Goal: Task Accomplishment & Management: Use online tool/utility

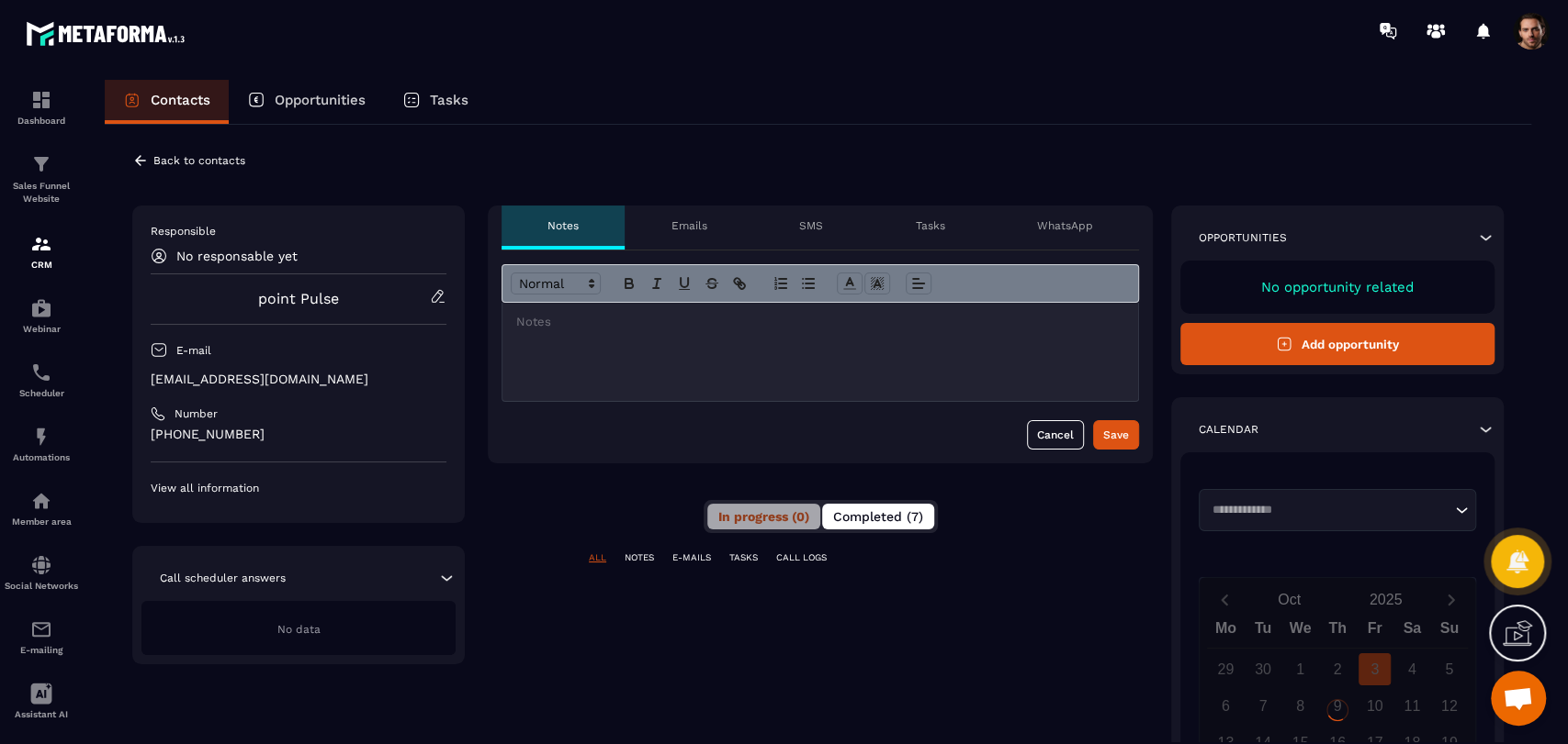
click at [883, 499] on div "**********" at bounding box center [821, 612] width 665 height 814
click at [883, 504] on button "Completed (7)" at bounding box center [877, 516] width 112 height 25
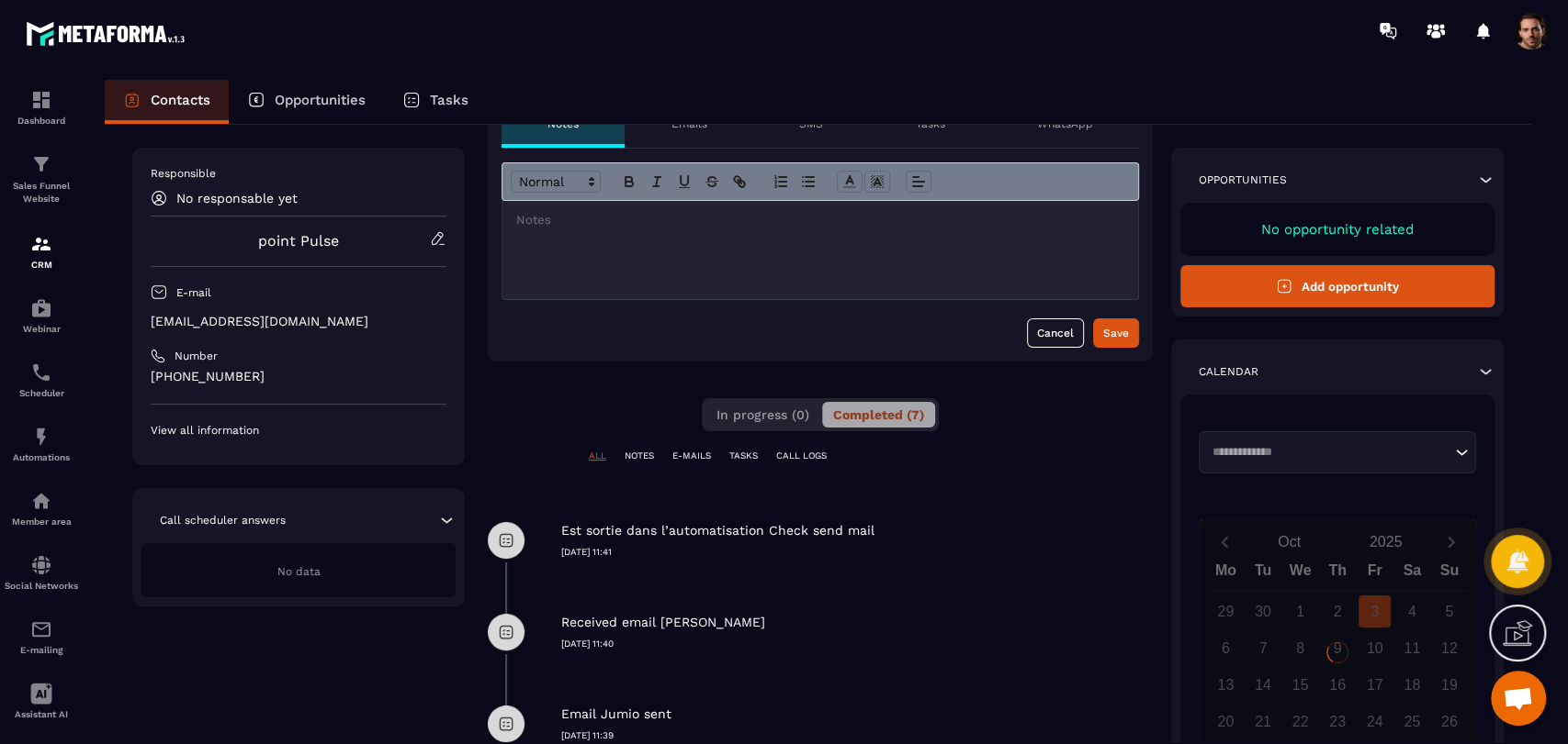
scroll to position [203, 0]
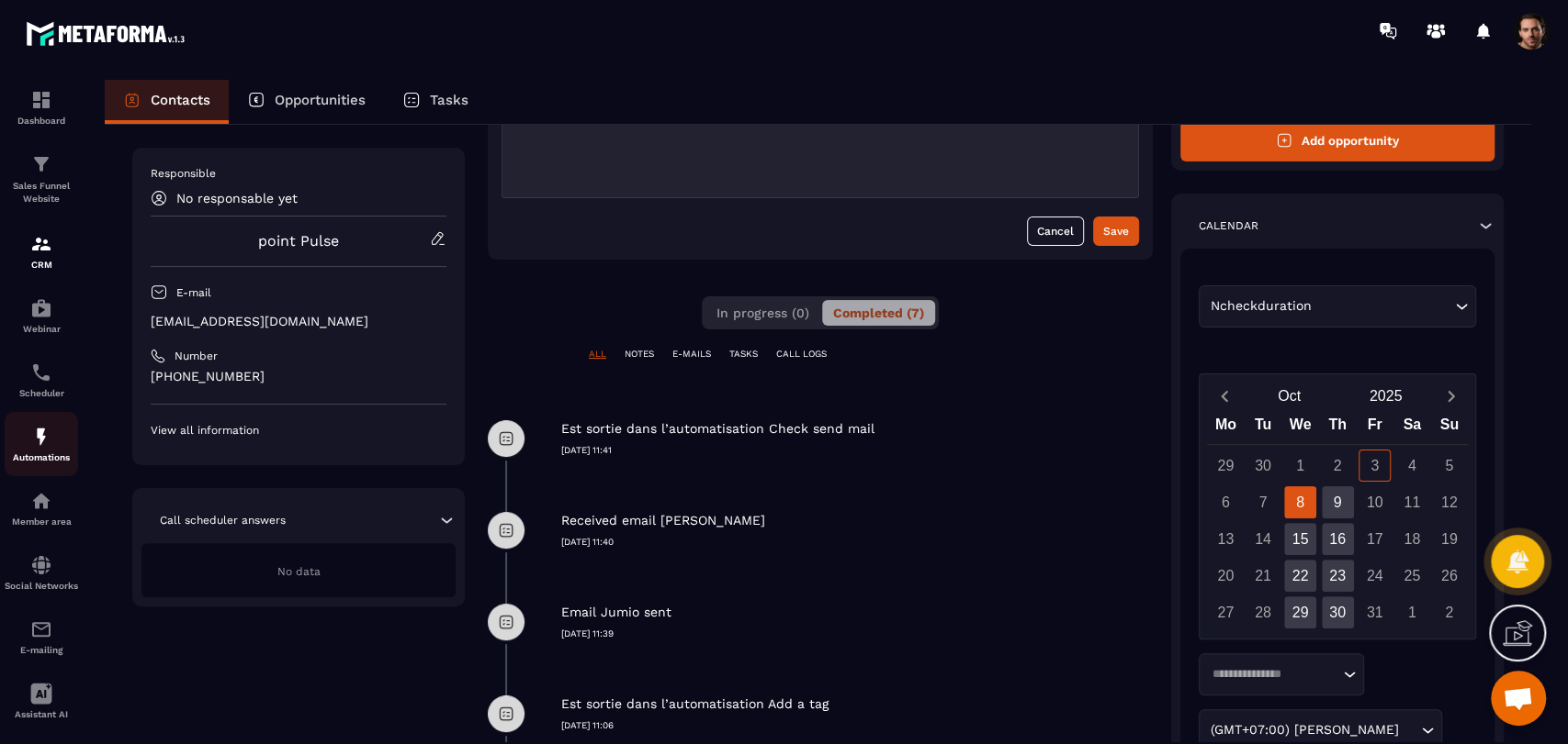
click at [39, 443] on img at bounding box center [41, 437] width 22 height 22
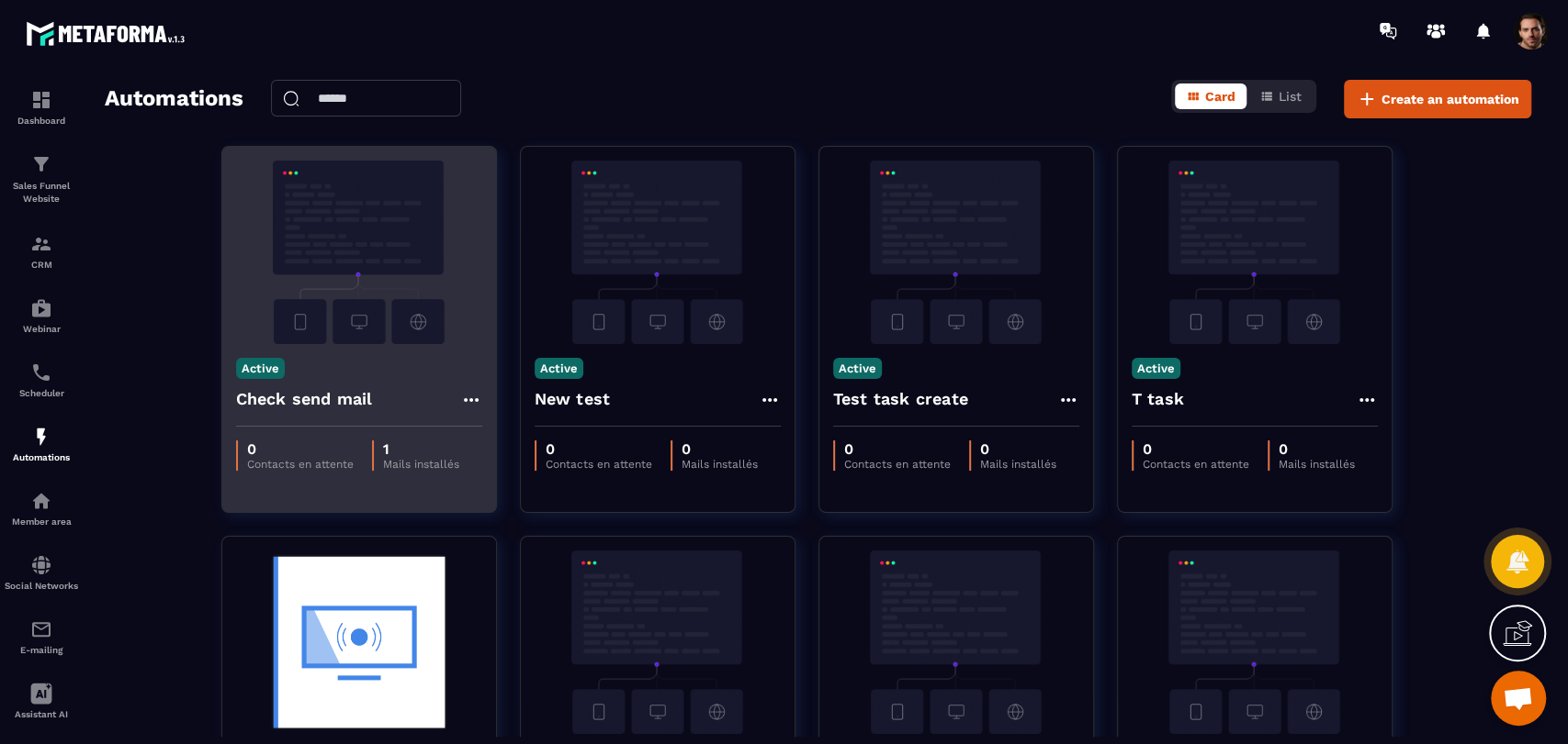
click at [472, 398] on icon at bounding box center [470, 400] width 22 height 22
click at [518, 502] on button "Delete" at bounding box center [522, 511] width 111 height 33
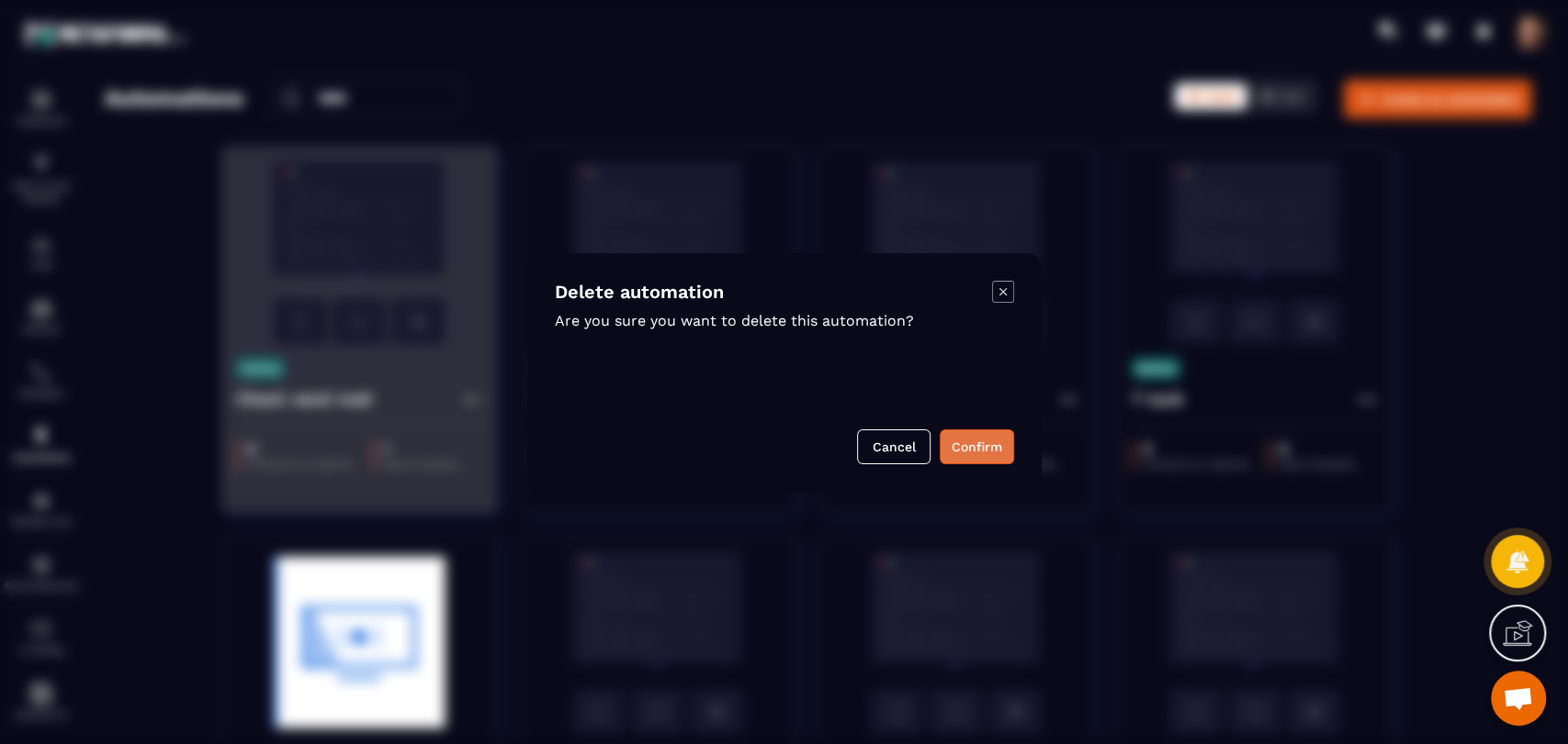
click at [991, 458] on button "Confirm" at bounding box center [976, 447] width 74 height 35
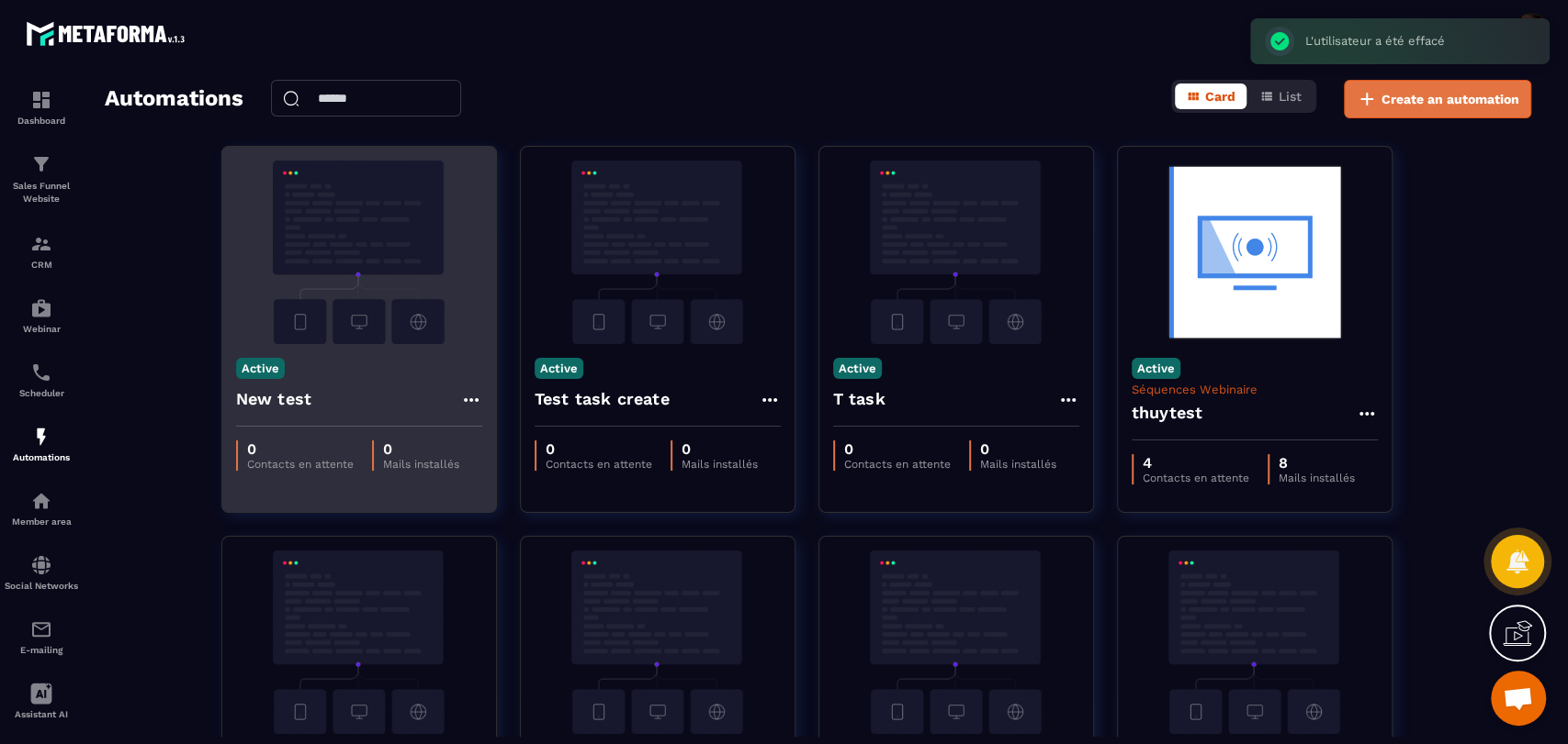
click at [1450, 111] on button "Create an automation" at bounding box center [1437, 99] width 188 height 38
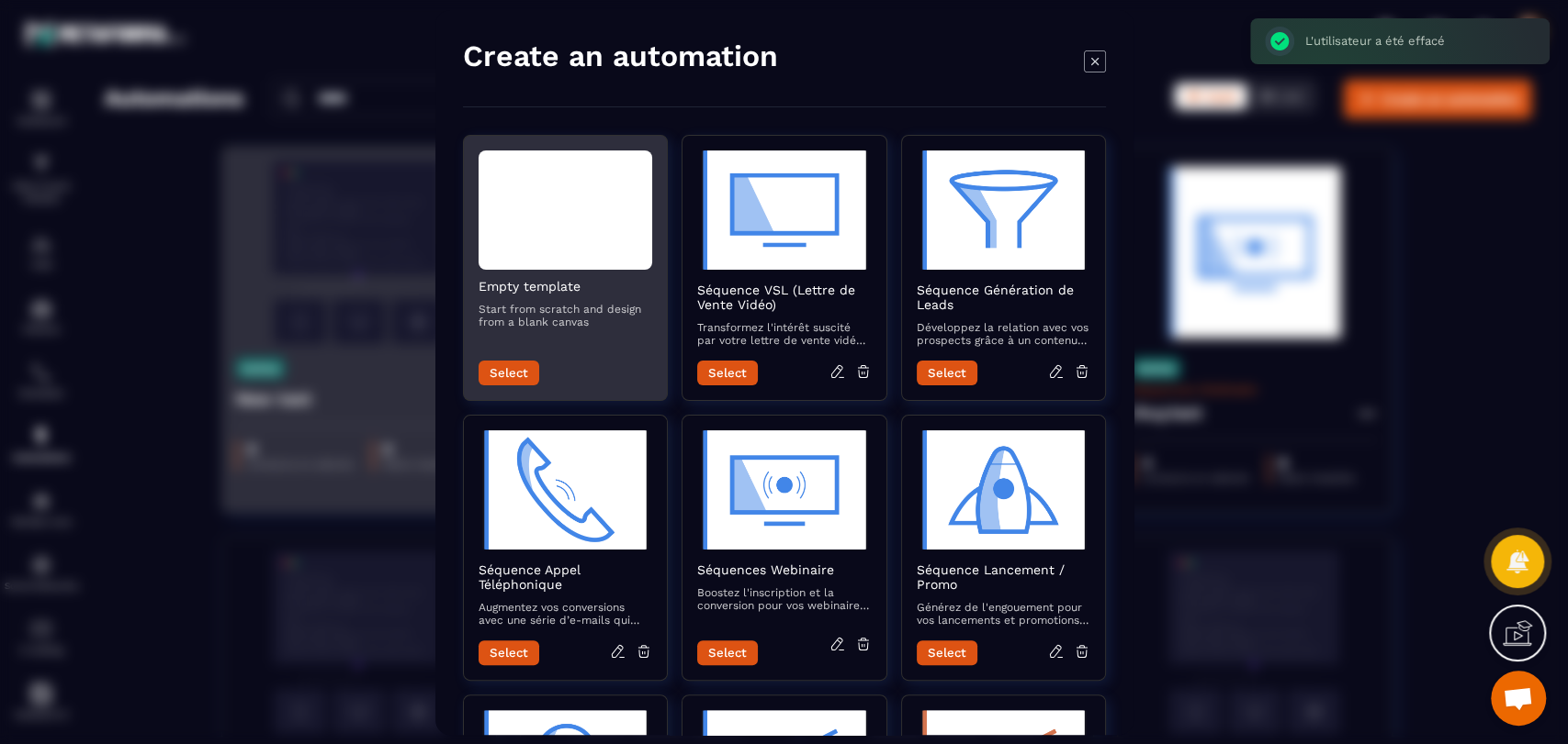
click at [521, 383] on button "Select" at bounding box center [509, 372] width 61 height 24
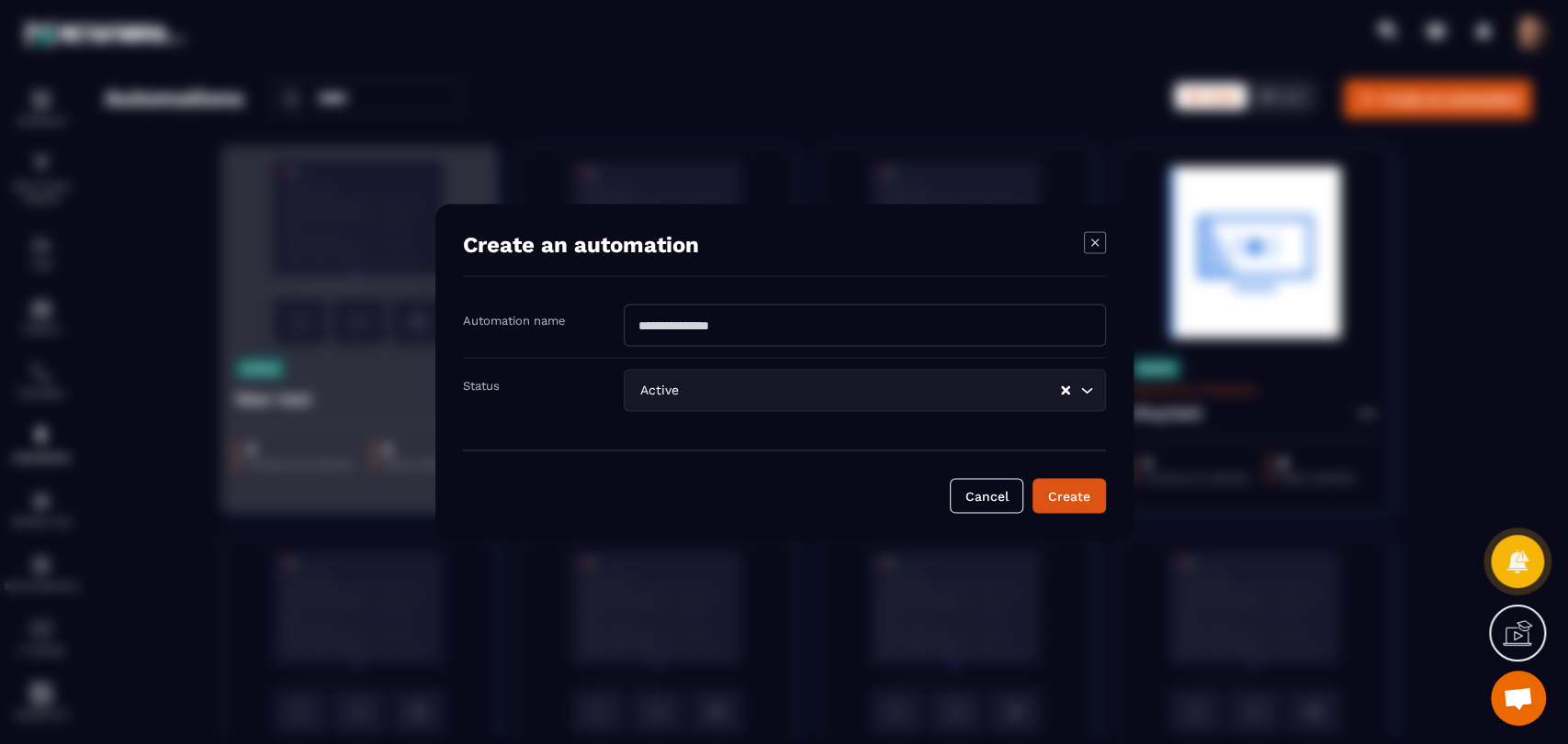
click at [780, 316] on input "Modal window" at bounding box center [864, 325] width 482 height 42
type input "**********"
click at [1084, 487] on button "Create" at bounding box center [1068, 496] width 73 height 35
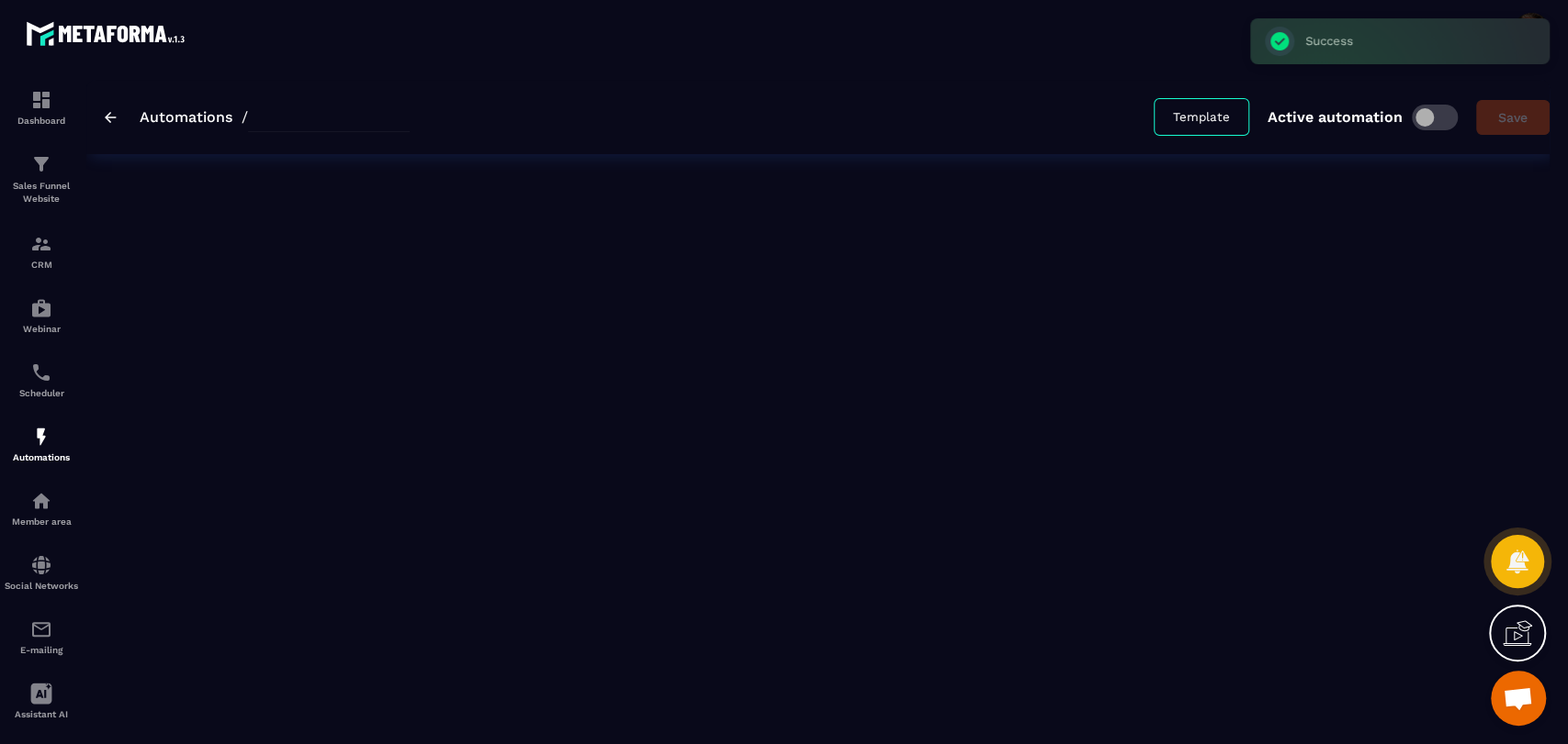
type input "**********"
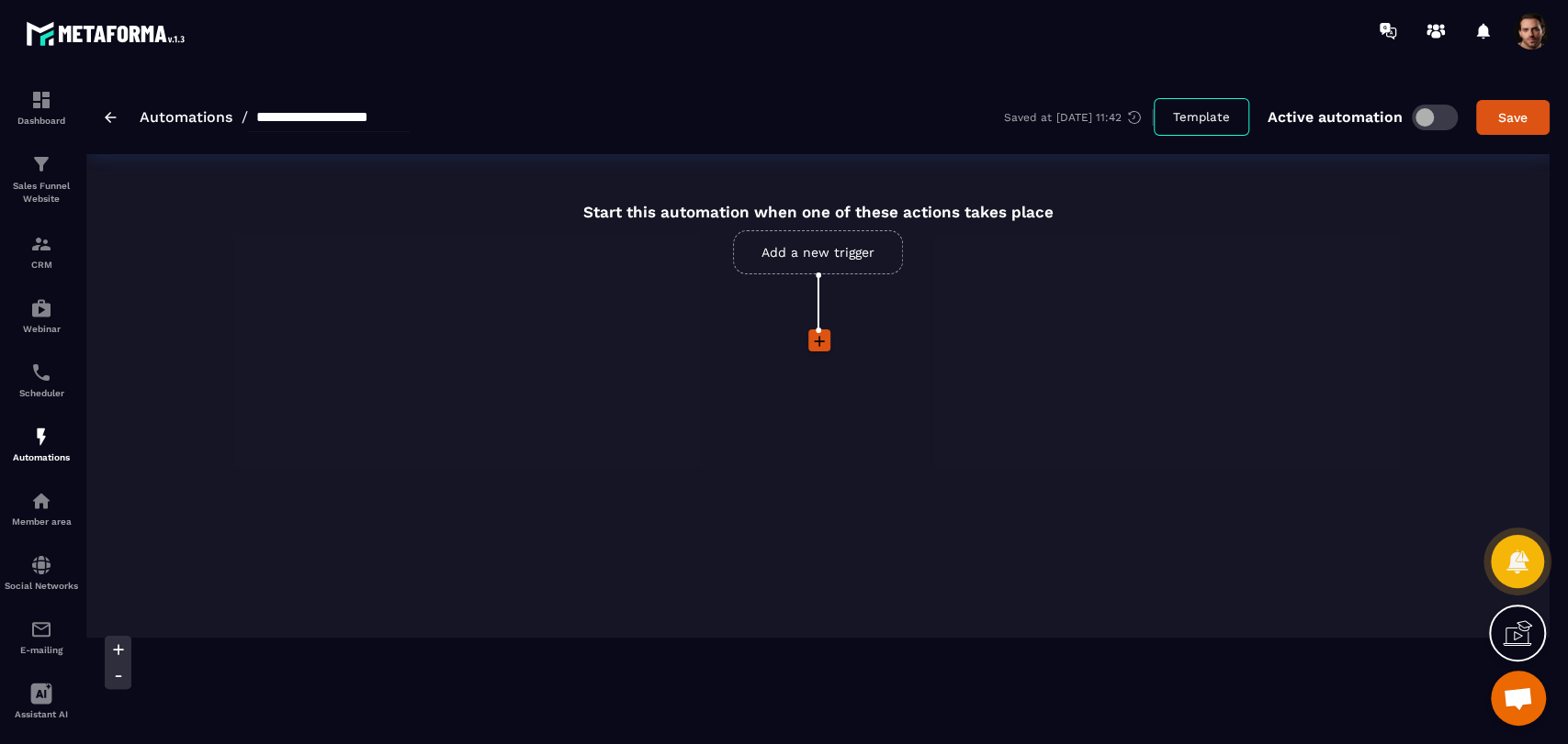
click at [879, 251] on link "Add a new trigger" at bounding box center [818, 252] width 170 height 44
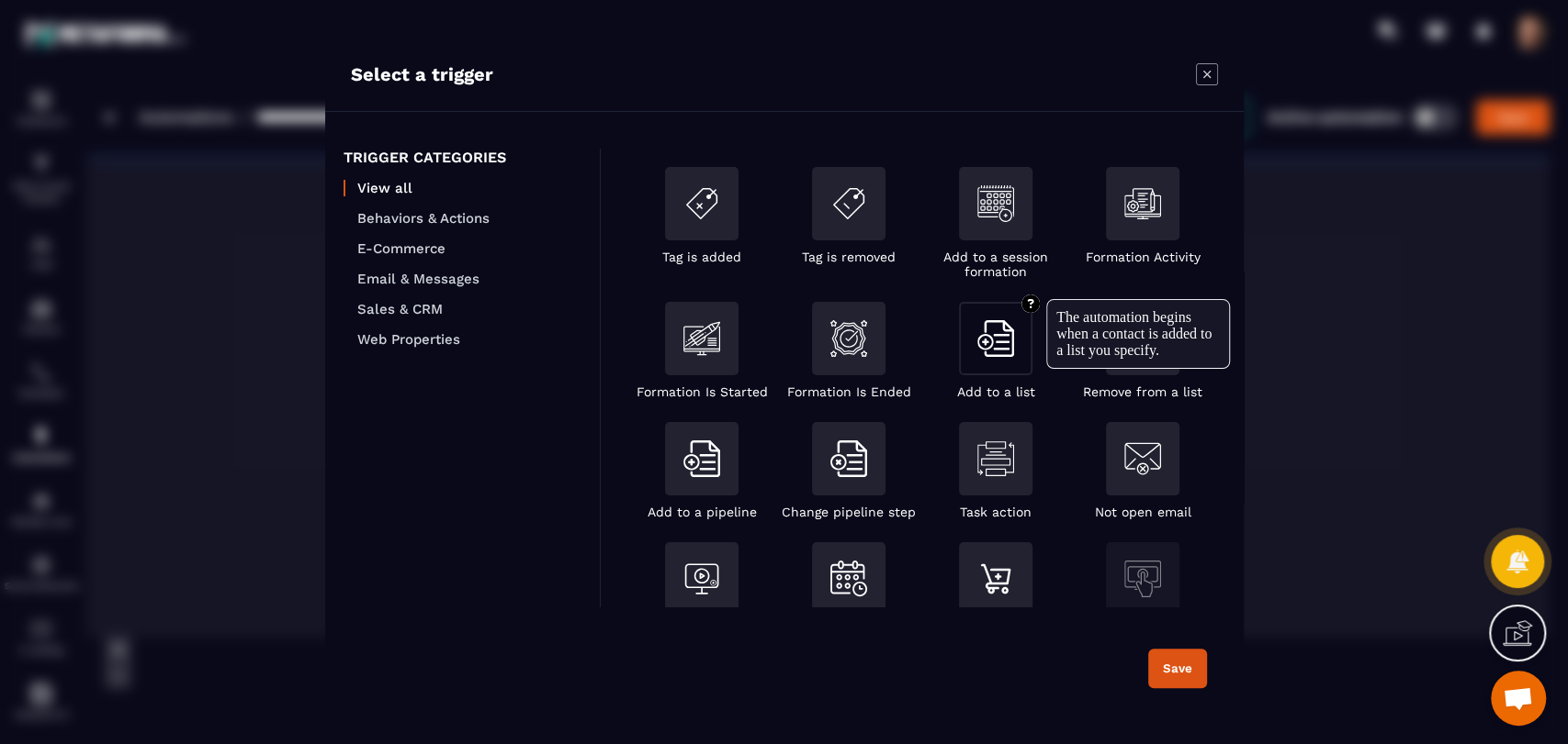
click at [1007, 354] on img "Modal window" at bounding box center [996, 339] width 37 height 37
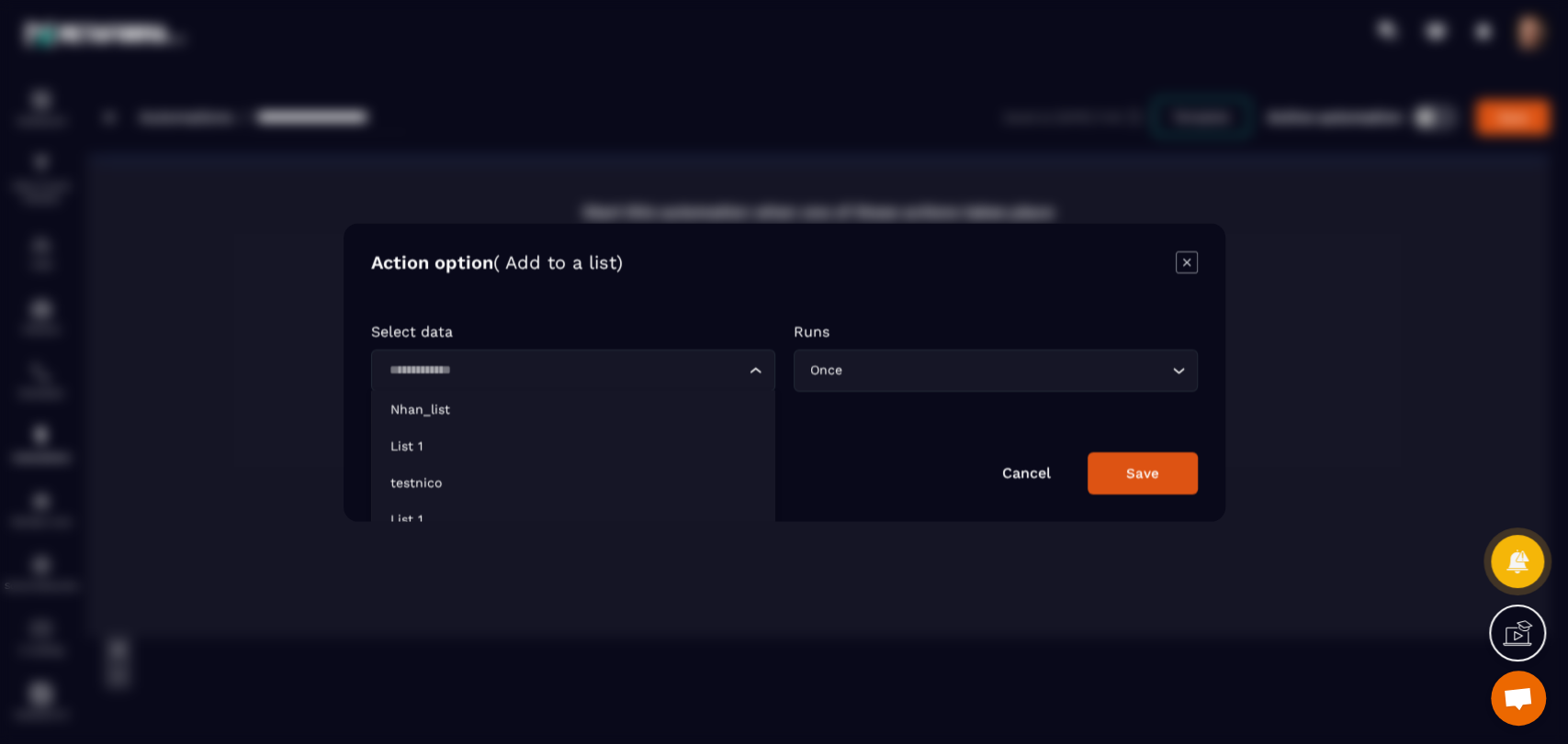
click at [508, 373] on input "Search for option" at bounding box center [563, 370] width 362 height 21
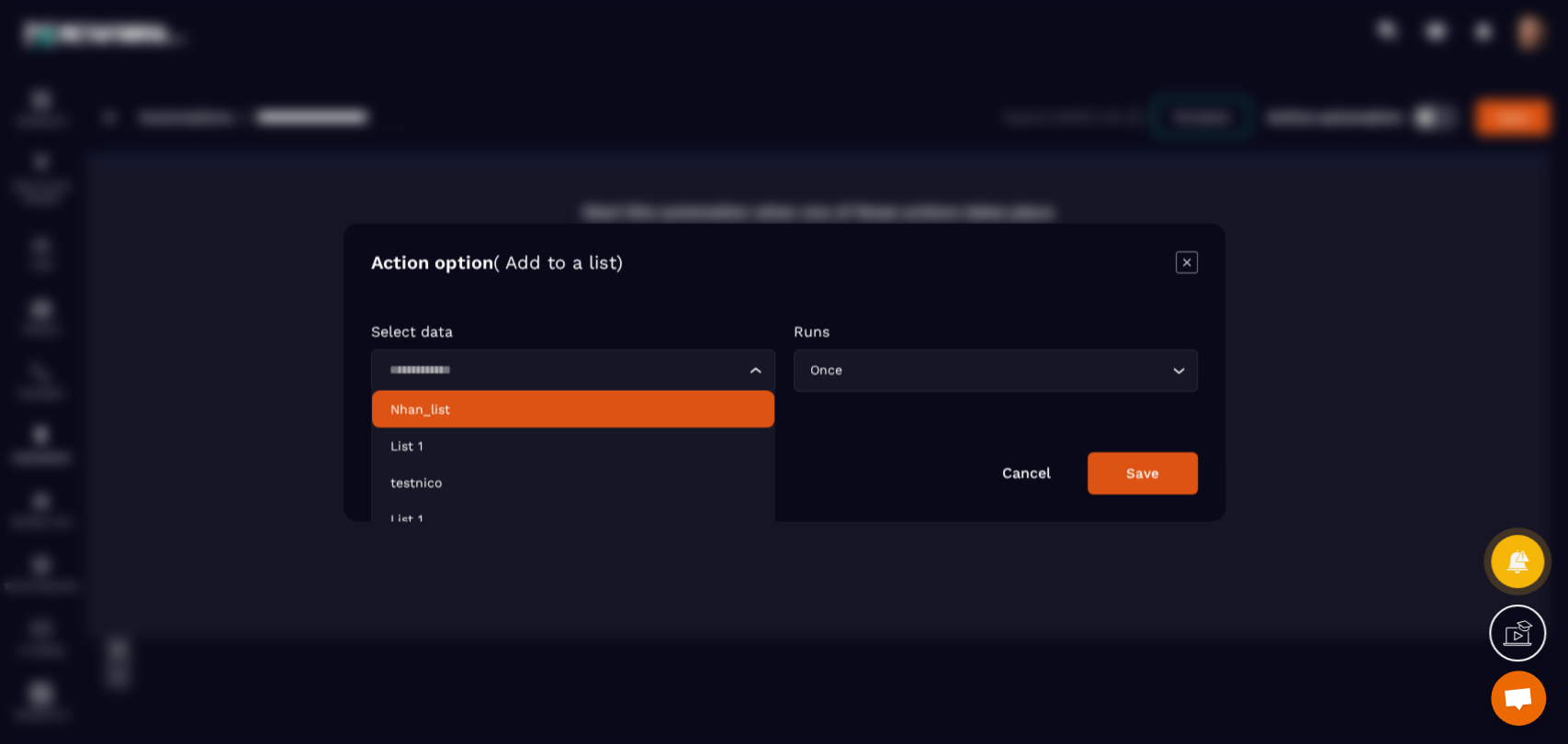
click at [501, 406] on p "Nhan_list" at bounding box center [573, 408] width 366 height 19
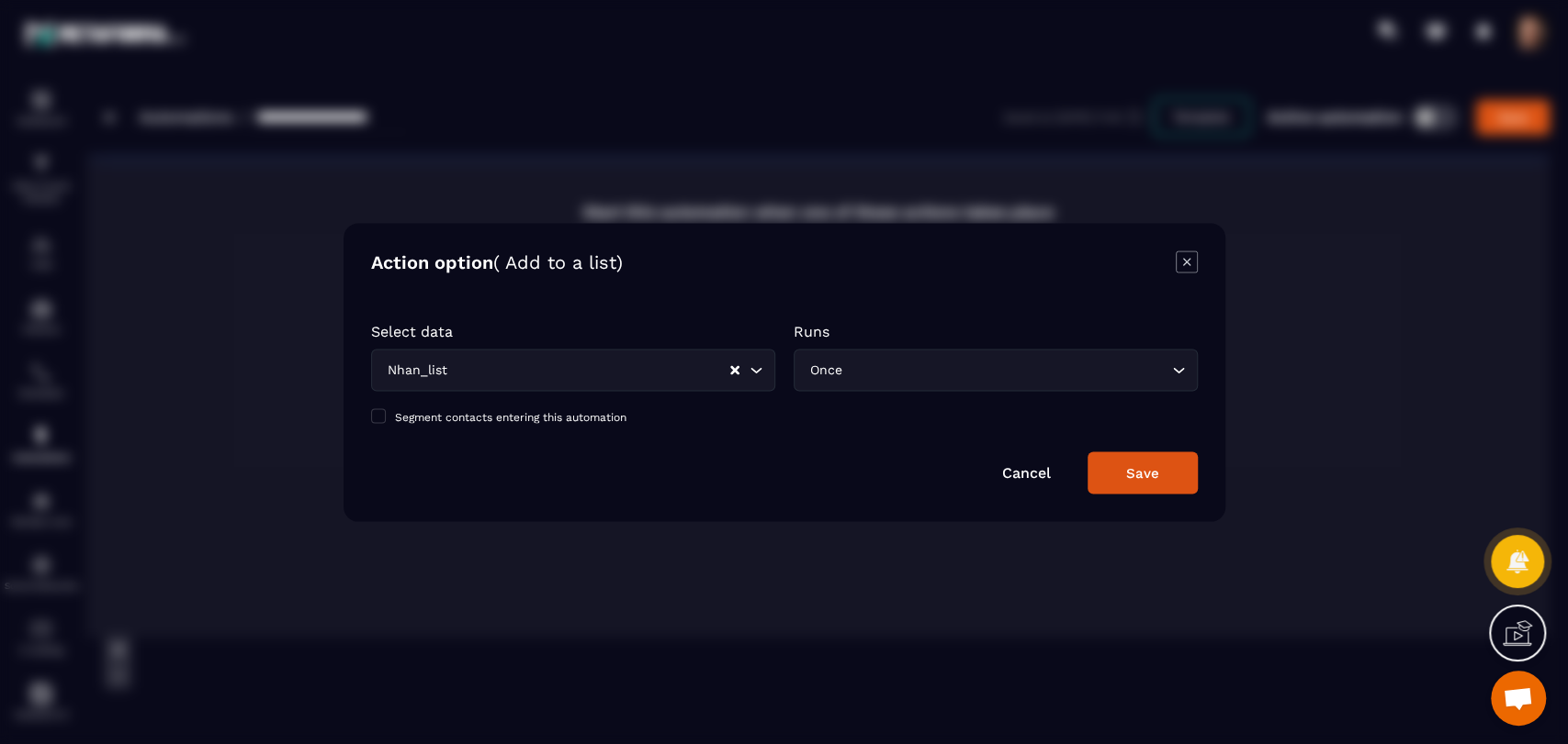
click at [917, 338] on p "Runs" at bounding box center [995, 331] width 404 height 18
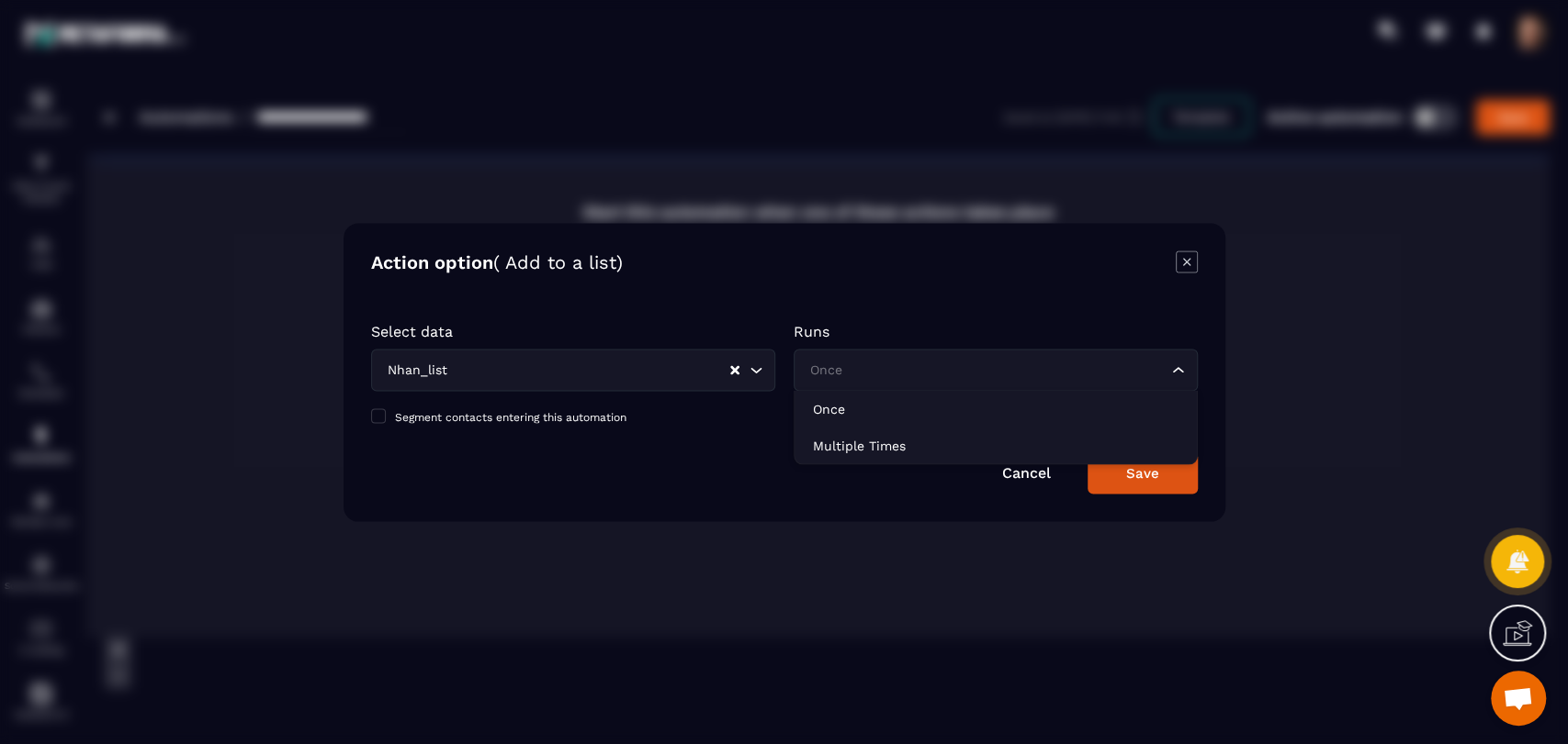
click at [929, 368] on input "Search for option" at bounding box center [986, 370] width 362 height 21
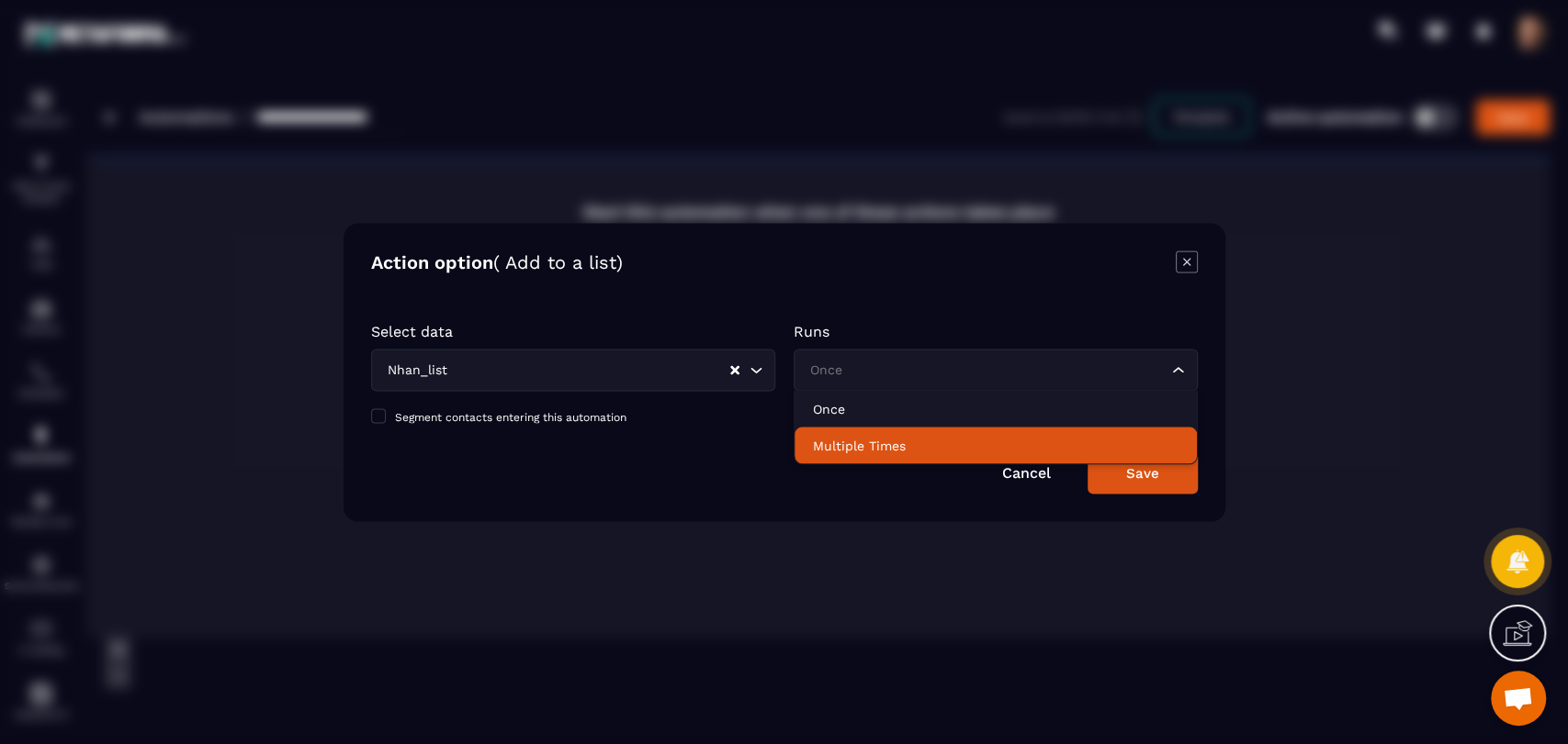
click at [972, 436] on p "Multiple Times" at bounding box center [996, 445] width 366 height 19
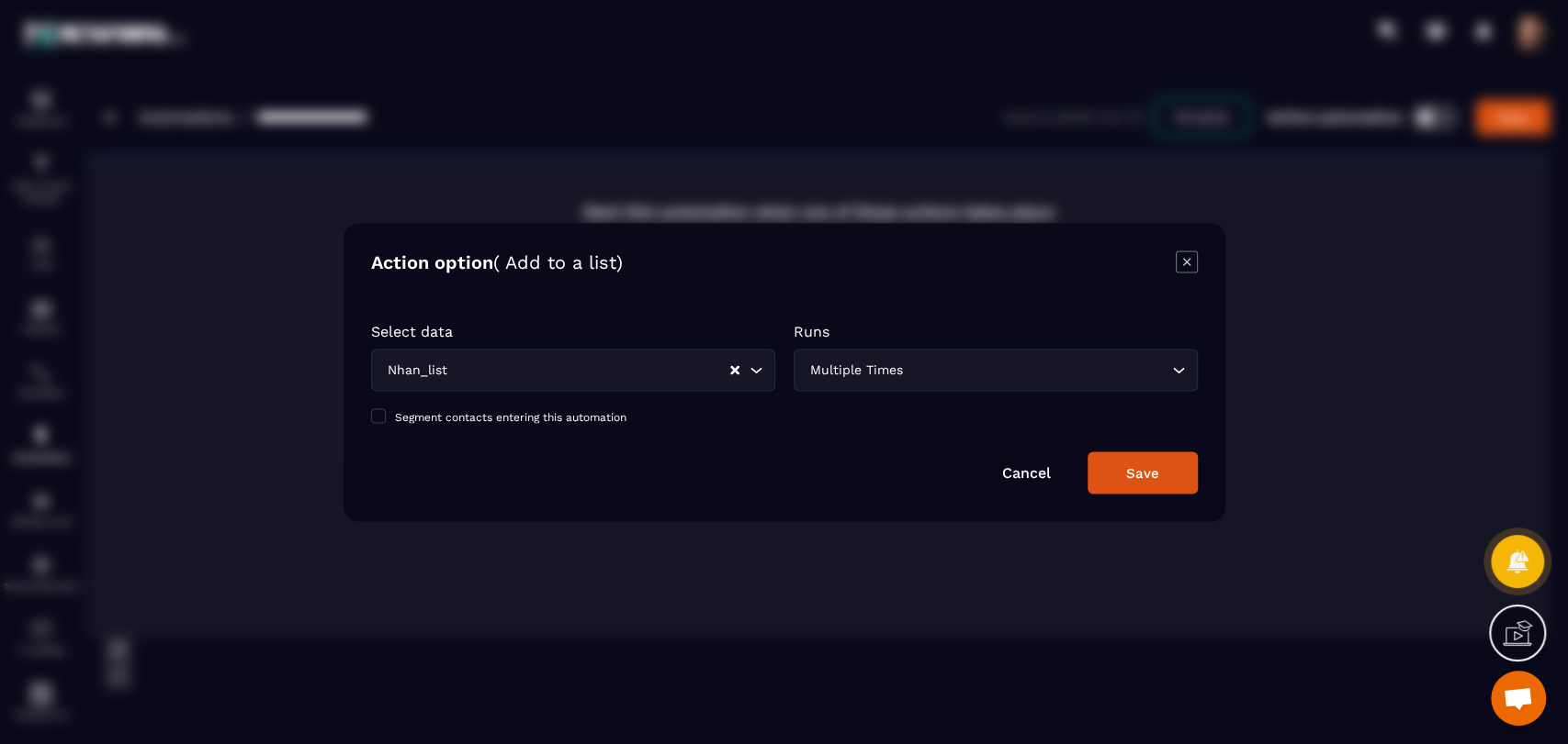
click at [1158, 469] on button "Save" at bounding box center [1142, 472] width 111 height 42
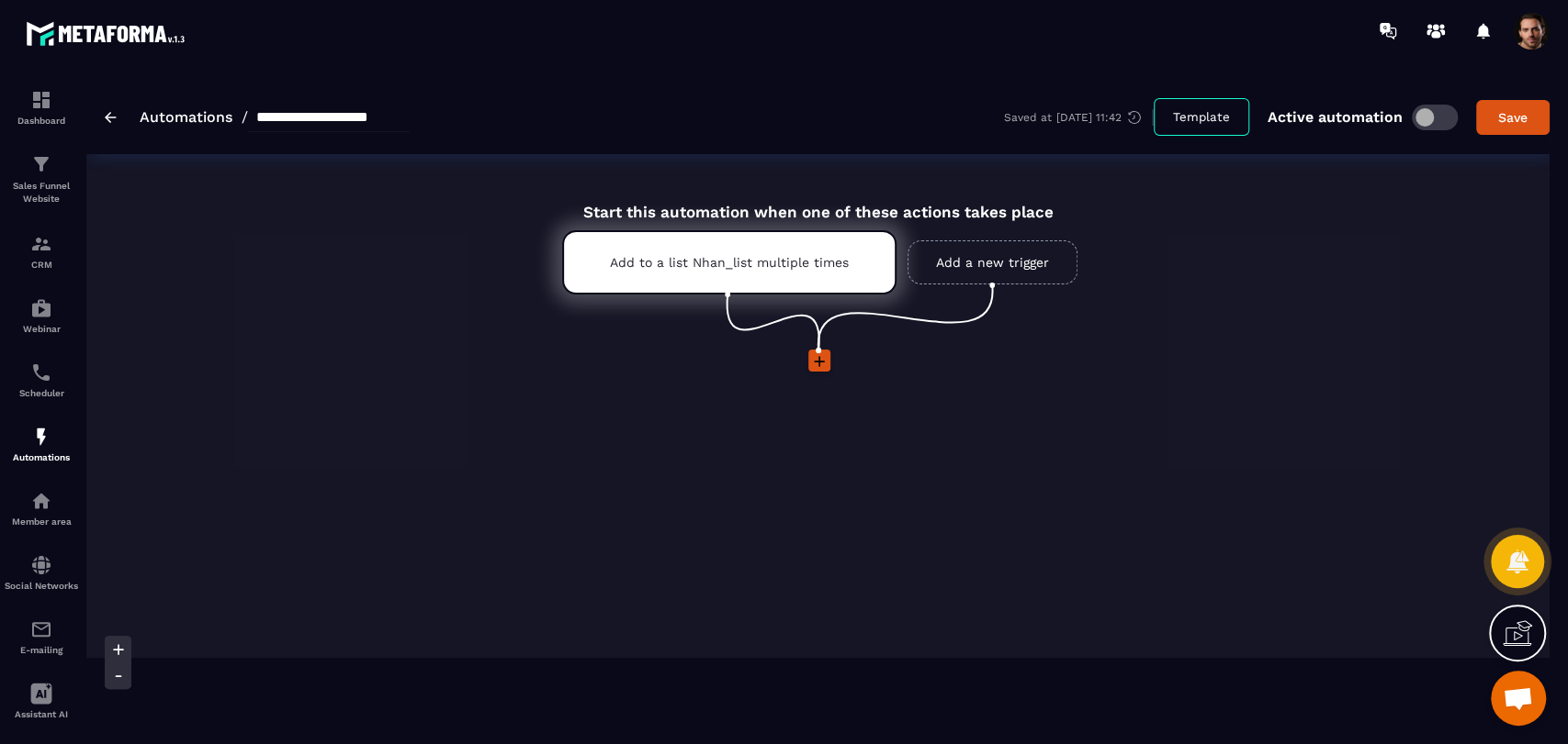
click at [823, 366] on icon at bounding box center [819, 362] width 19 height 19
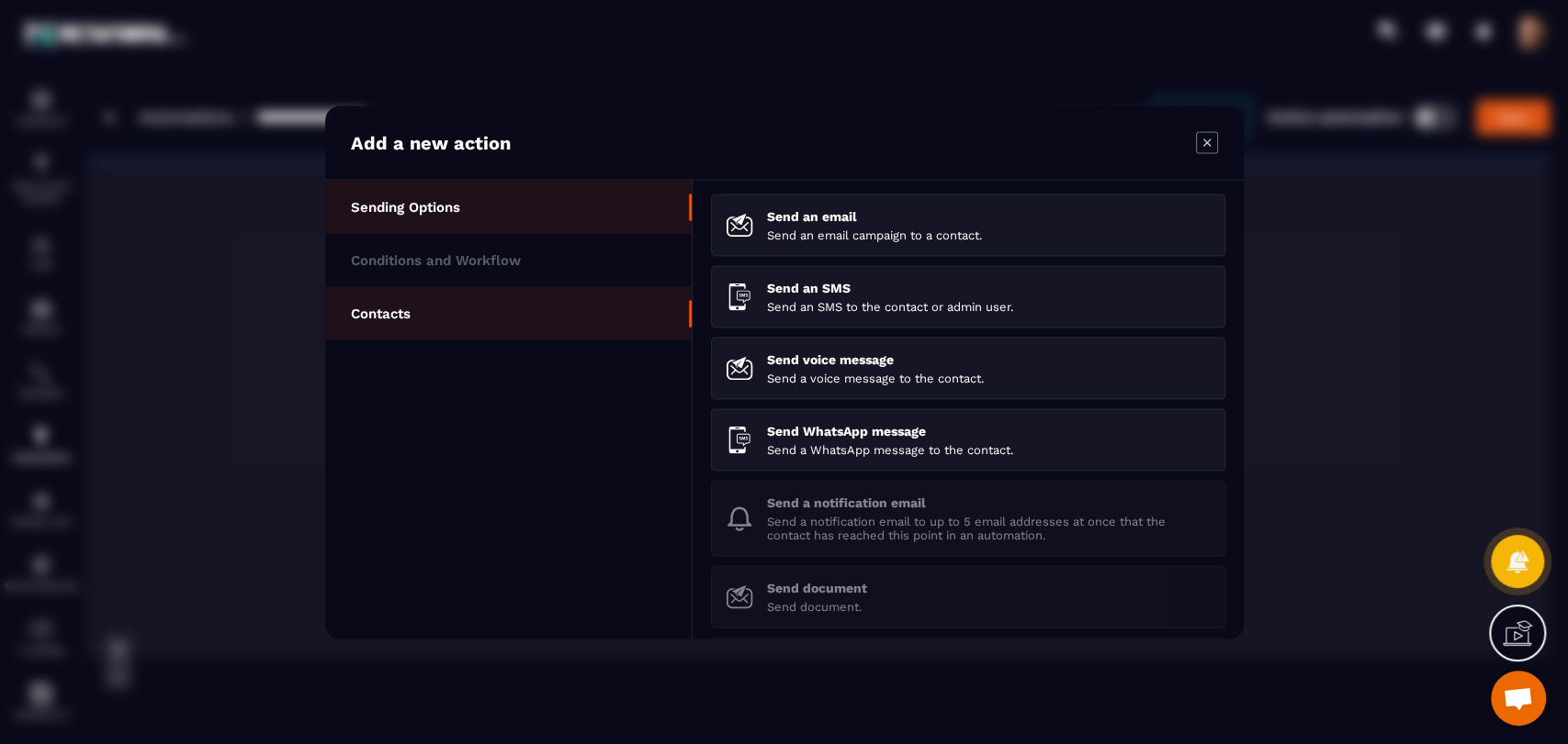
click at [543, 332] on li "Contacts" at bounding box center [508, 313] width 367 height 53
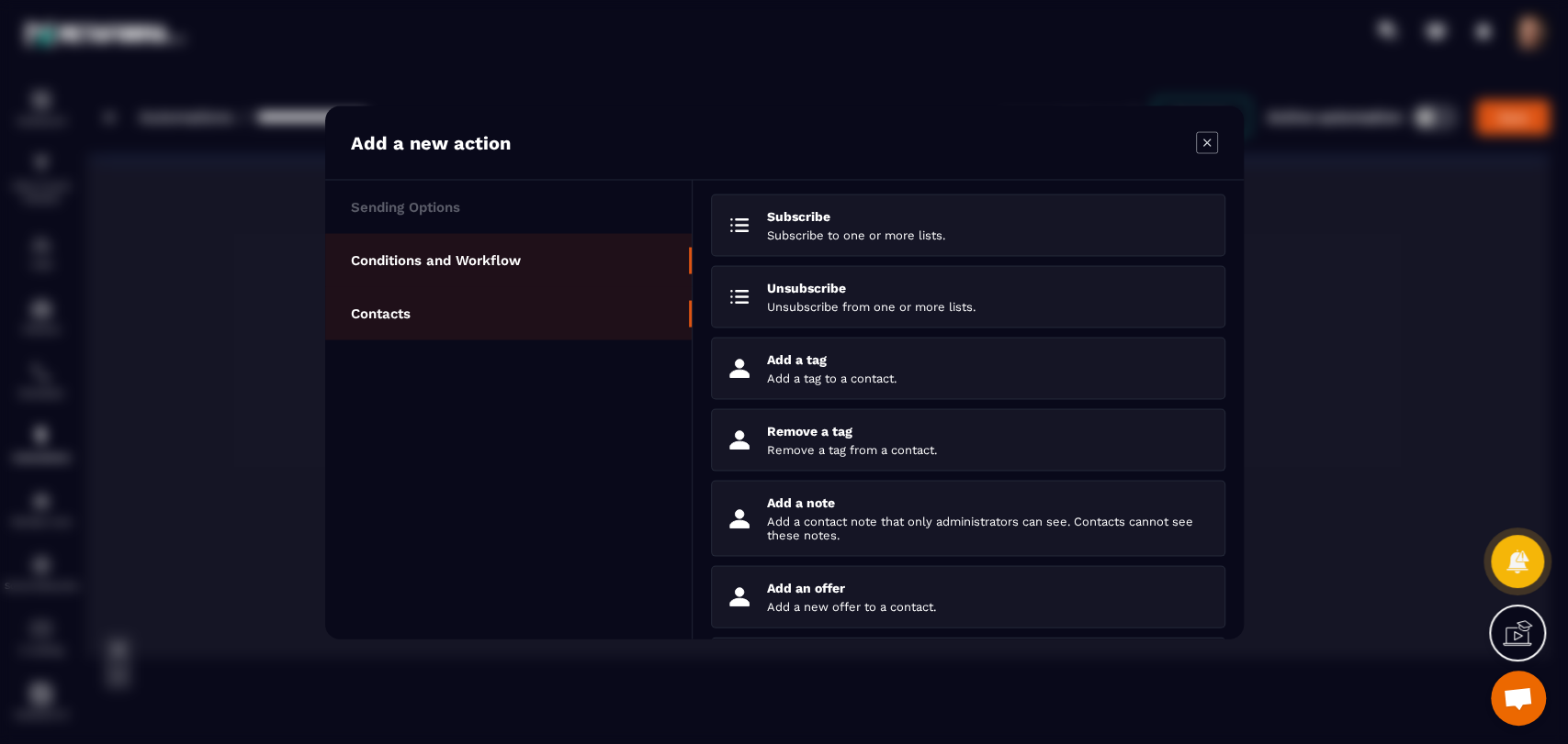
click at [585, 255] on li "Conditions and Workflow" at bounding box center [508, 259] width 367 height 53
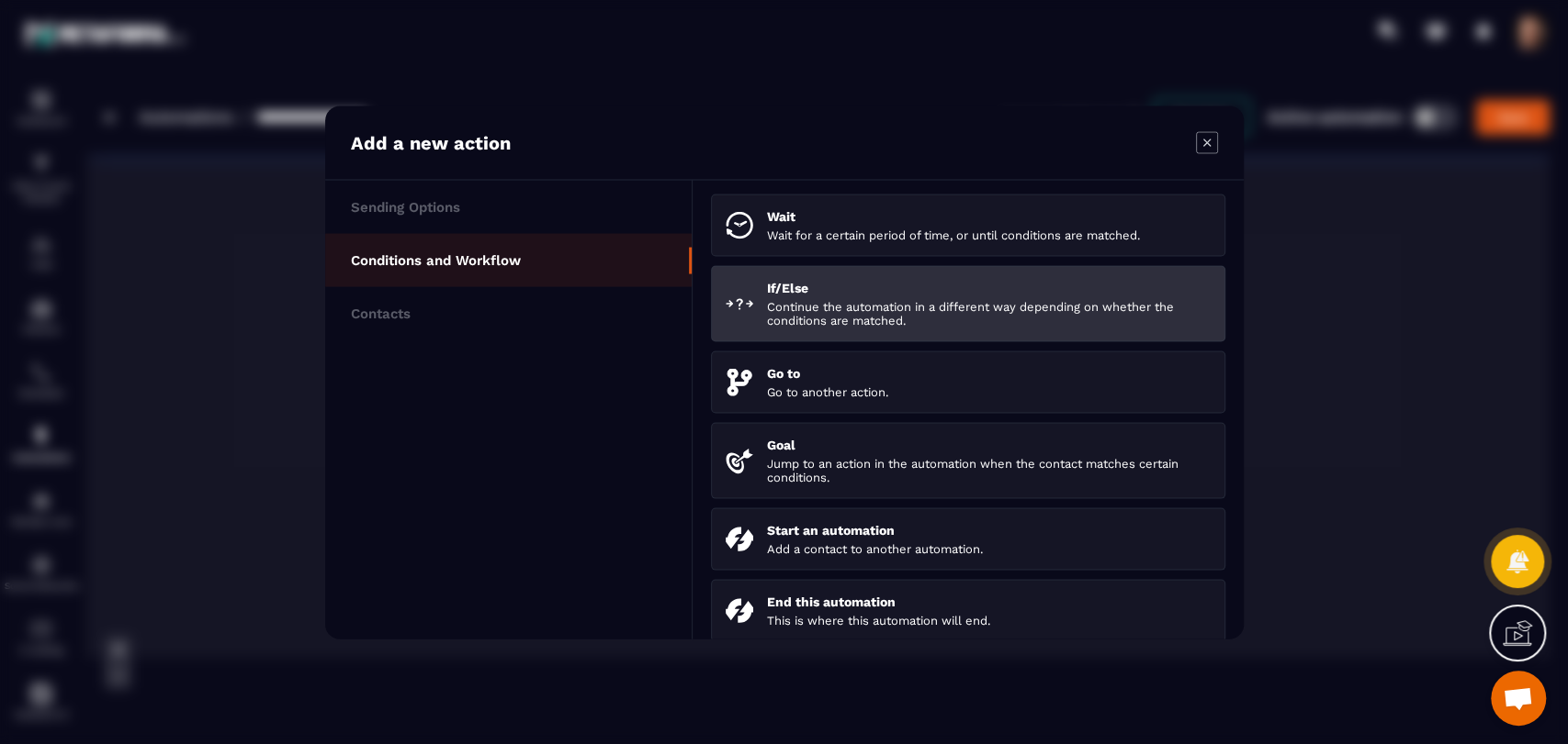
click at [766, 273] on li "If/Else Continue the automation in a different way depending on whether the con…" at bounding box center [968, 303] width 515 height 76
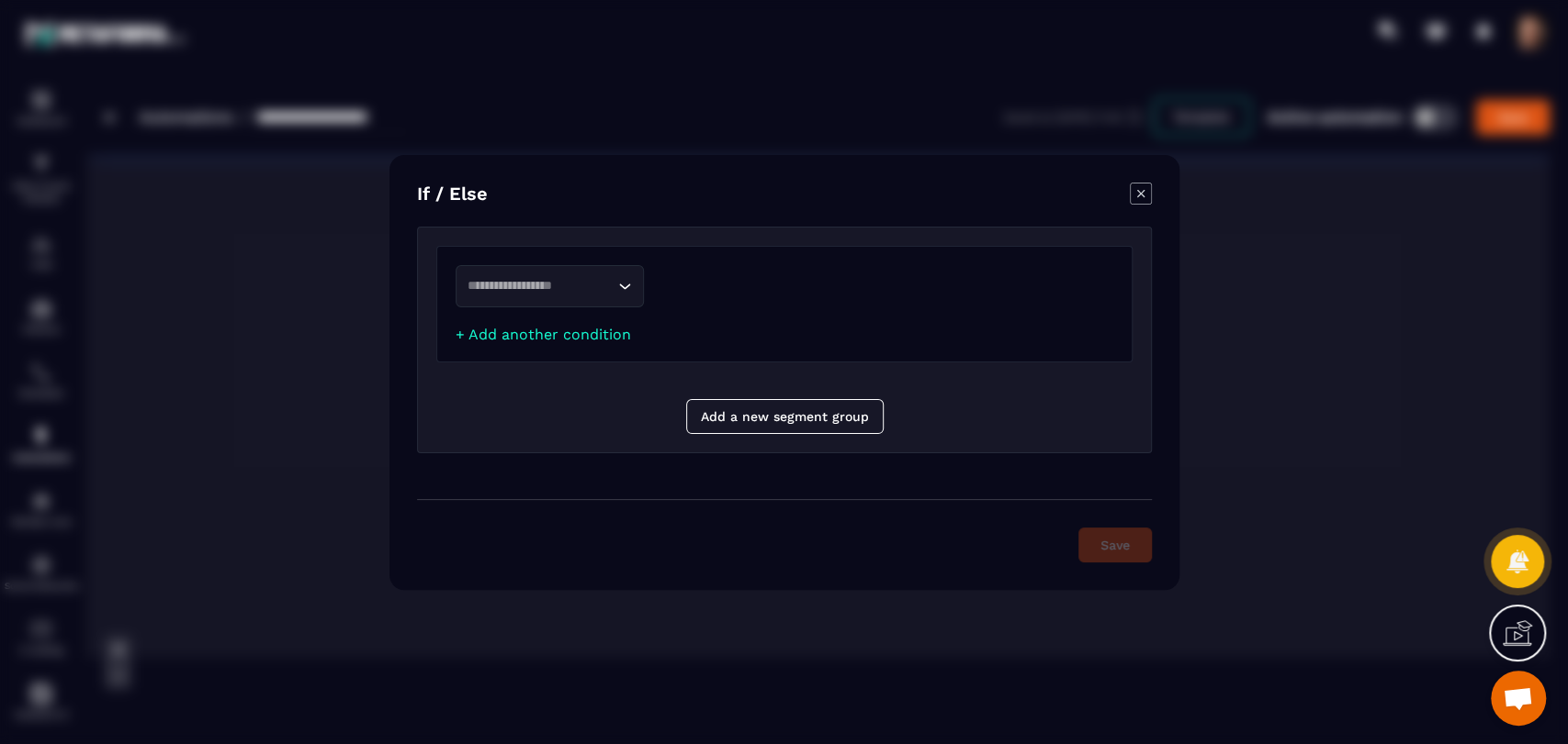
click at [558, 288] on input "Search for option" at bounding box center [540, 286] width 146 height 21
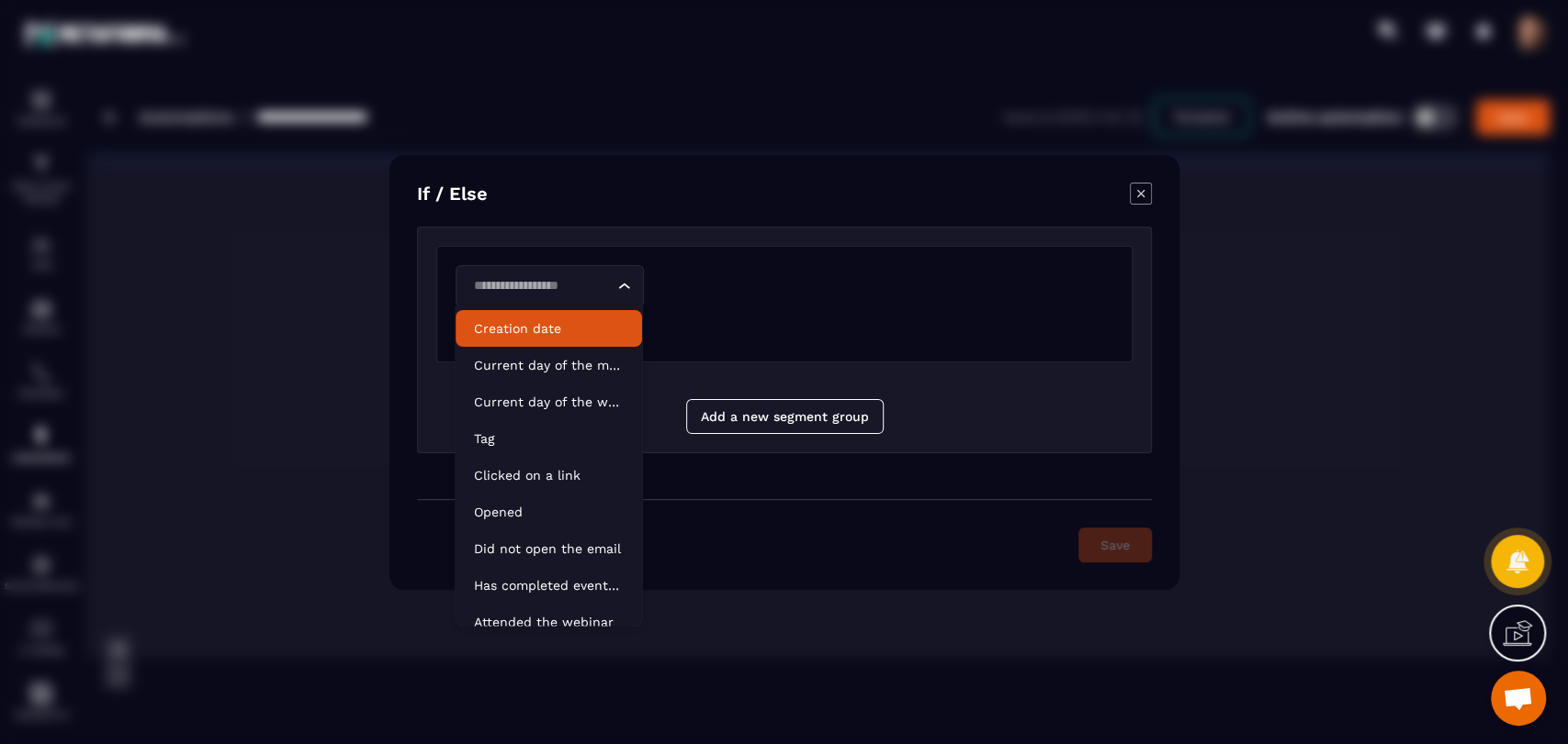
click at [573, 325] on p "Creation date" at bounding box center [548, 328] width 150 height 19
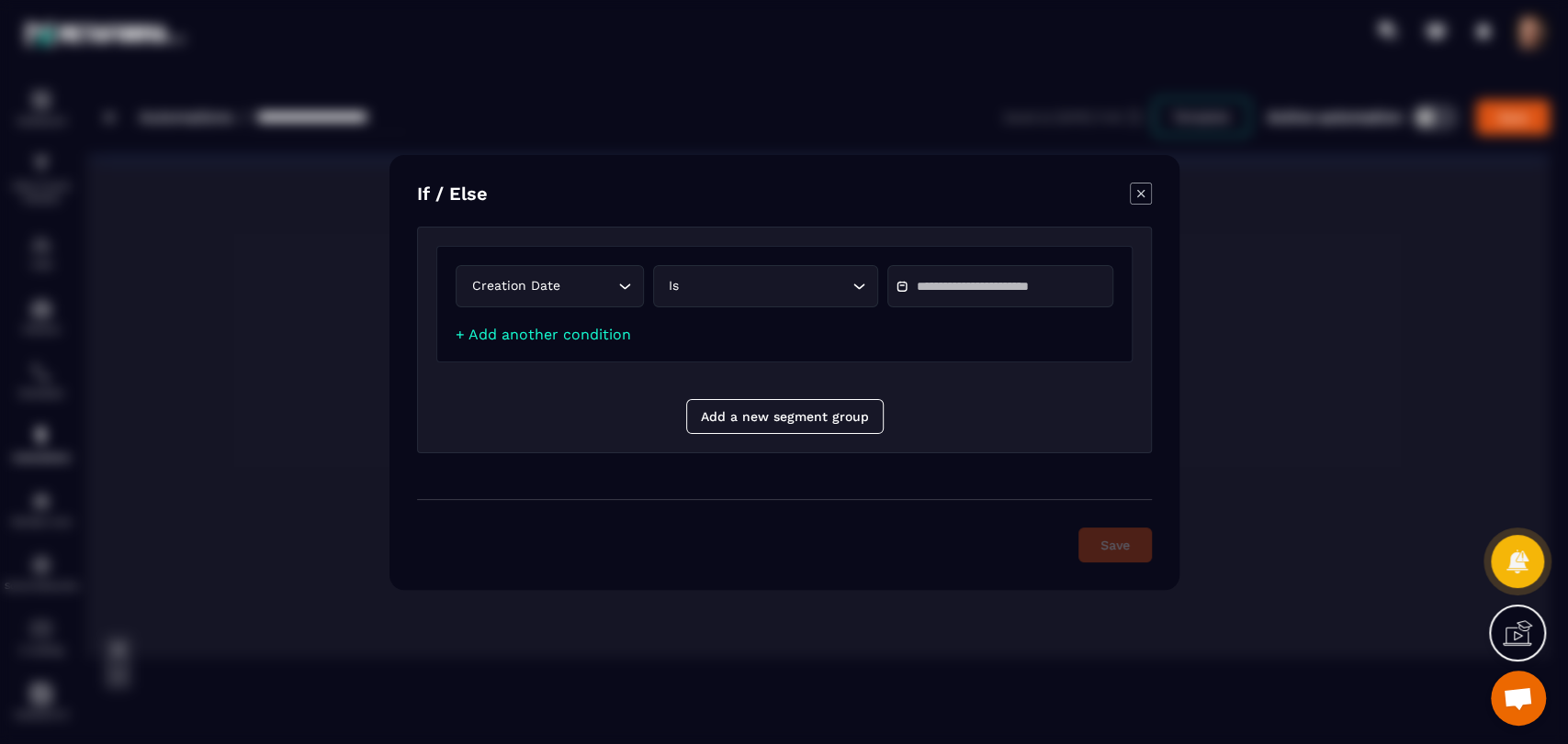
click at [1044, 292] on input "Modal window" at bounding box center [979, 286] width 128 height 14
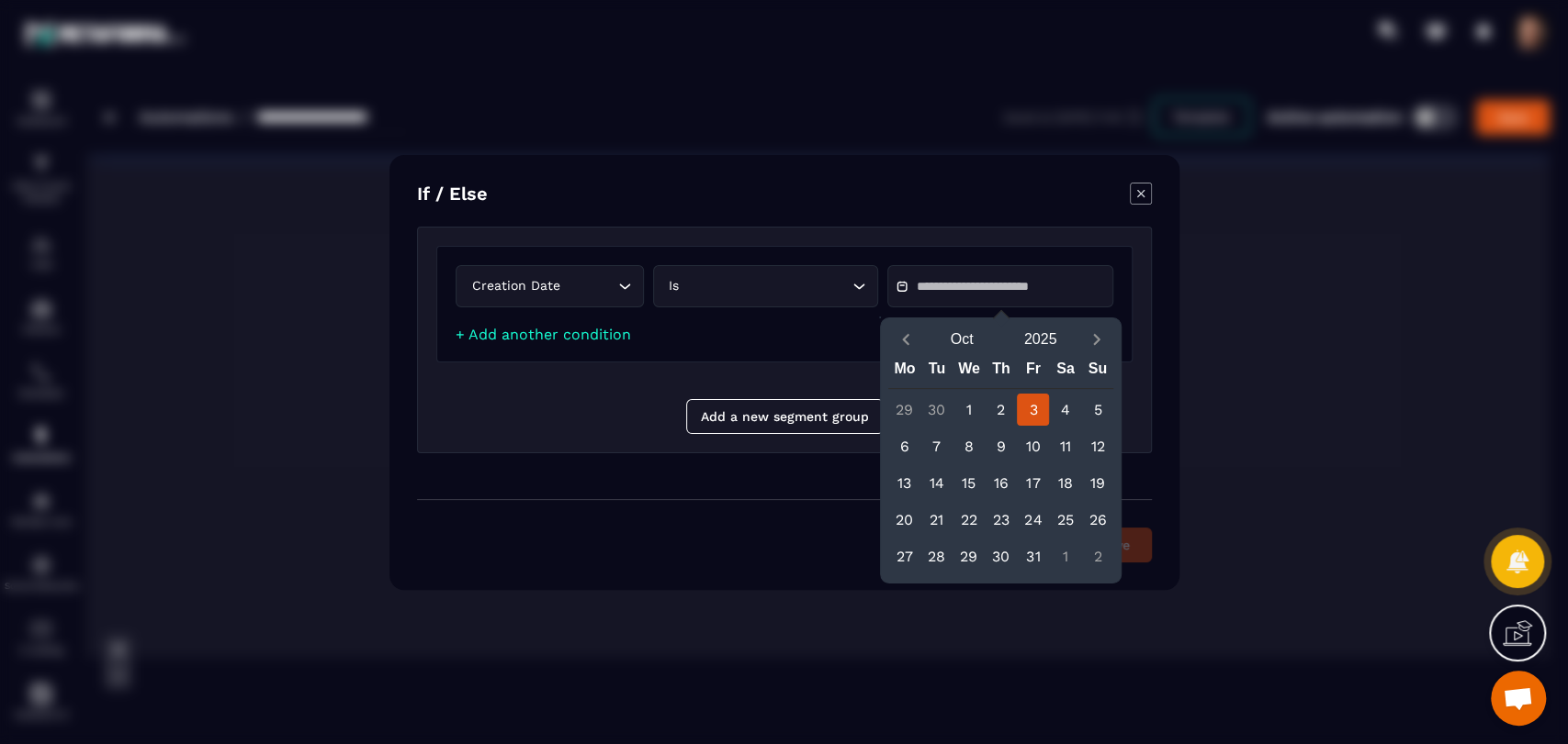
click at [1029, 404] on div "3" at bounding box center [1032, 410] width 32 height 32
type input "**********"
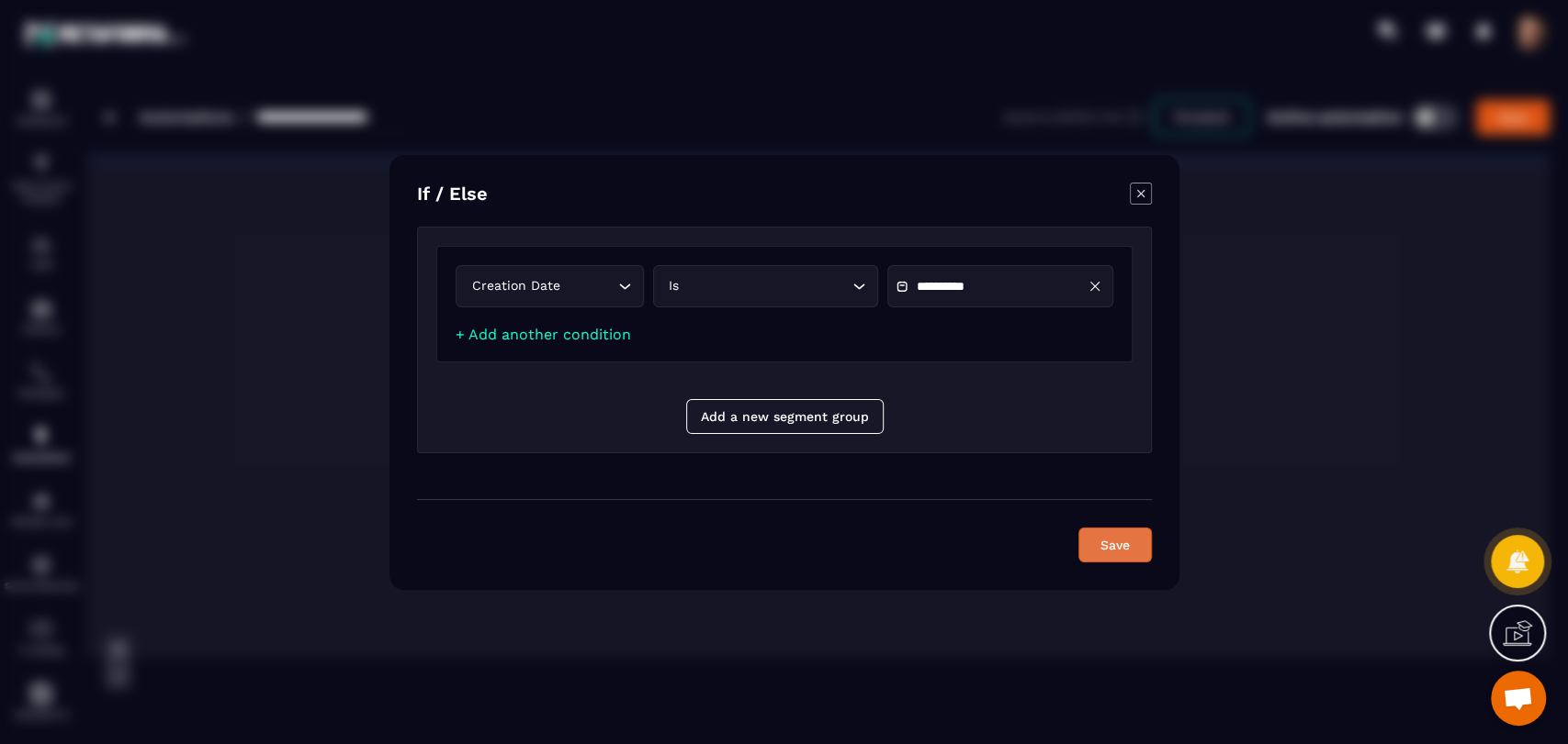
click at [1098, 534] on button "Save" at bounding box center [1114, 546] width 73 height 35
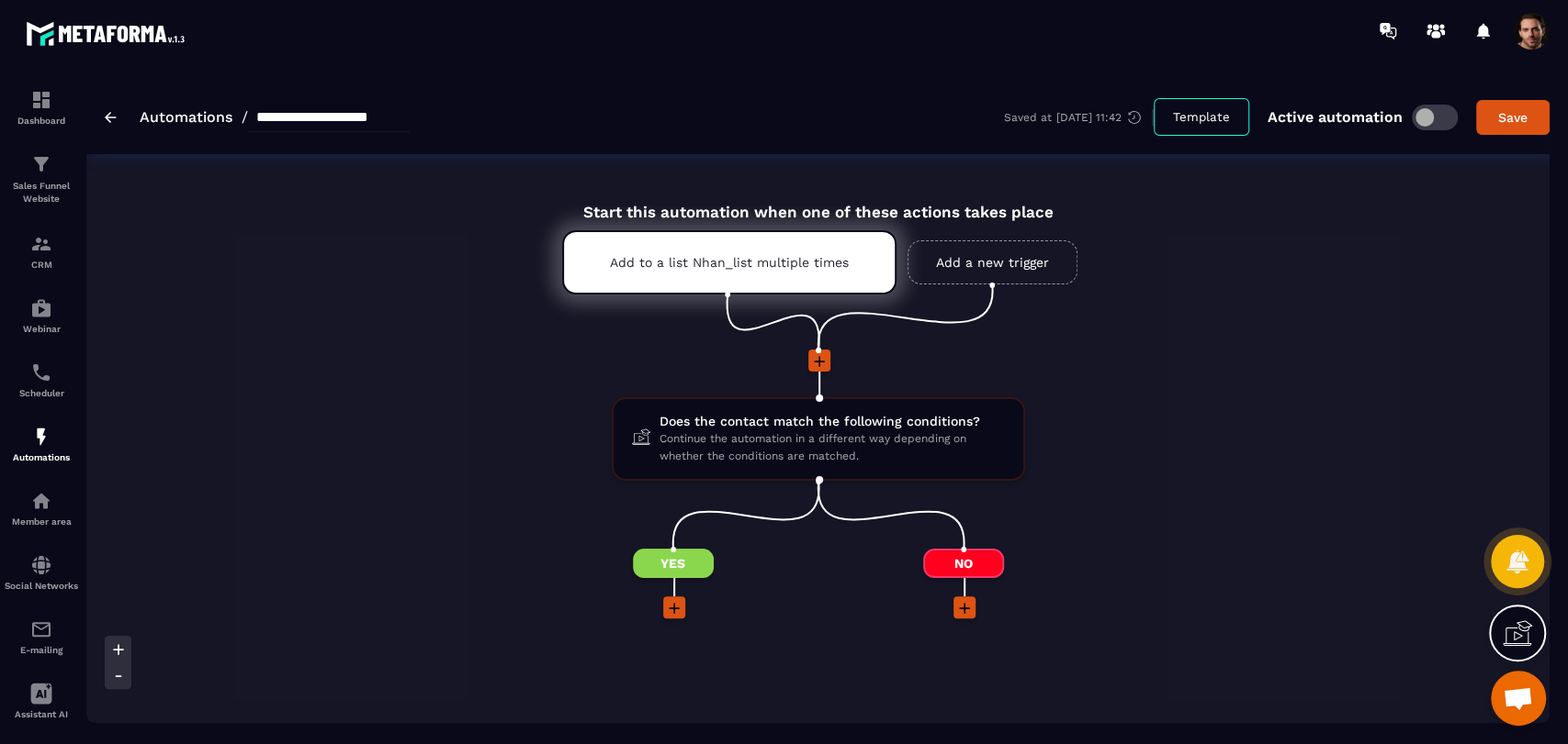
click at [668, 613] on icon at bounding box center [674, 608] width 19 height 19
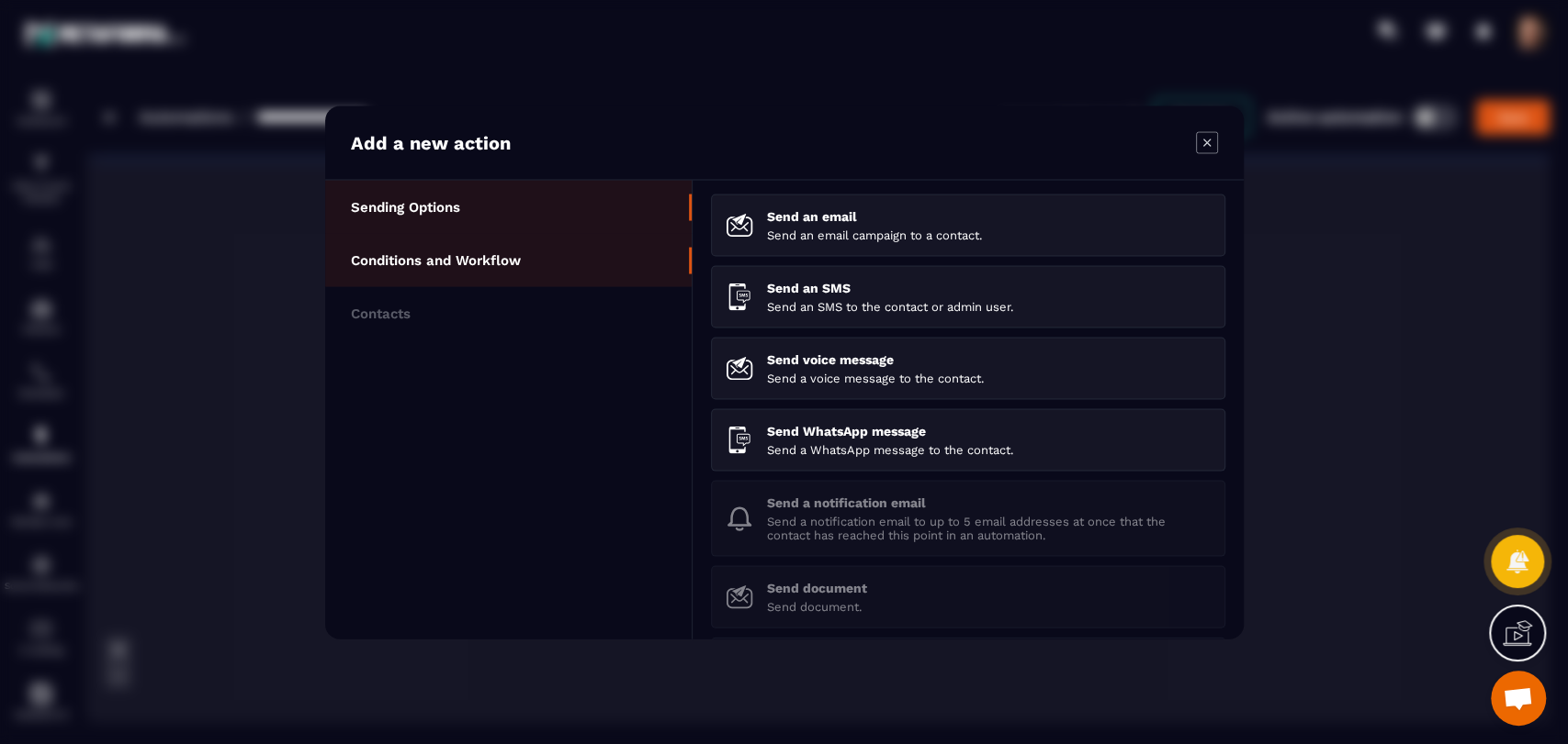
click at [376, 284] on li "Conditions and Workflow" at bounding box center [508, 259] width 367 height 53
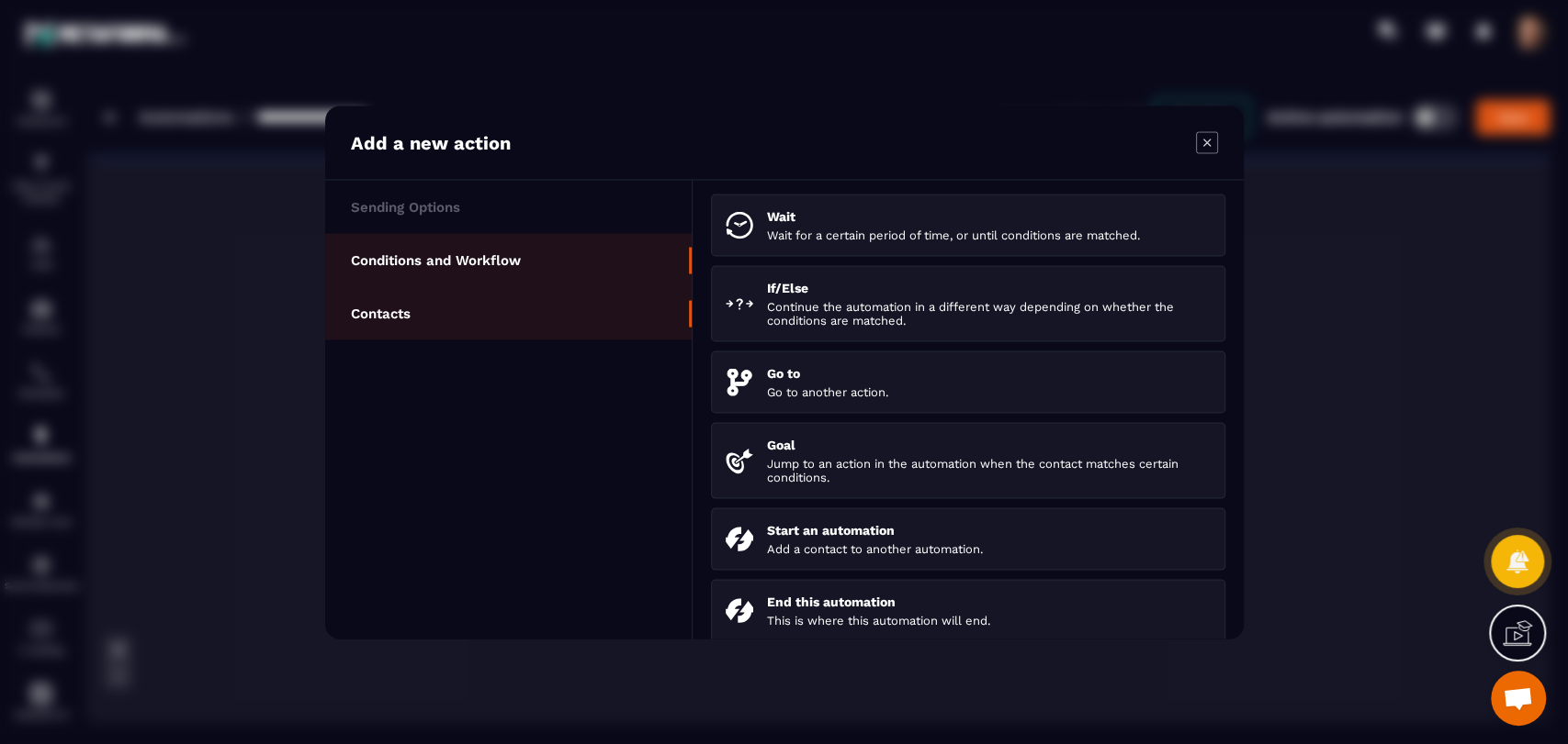
click at [389, 308] on p "Contacts" at bounding box center [381, 313] width 60 height 17
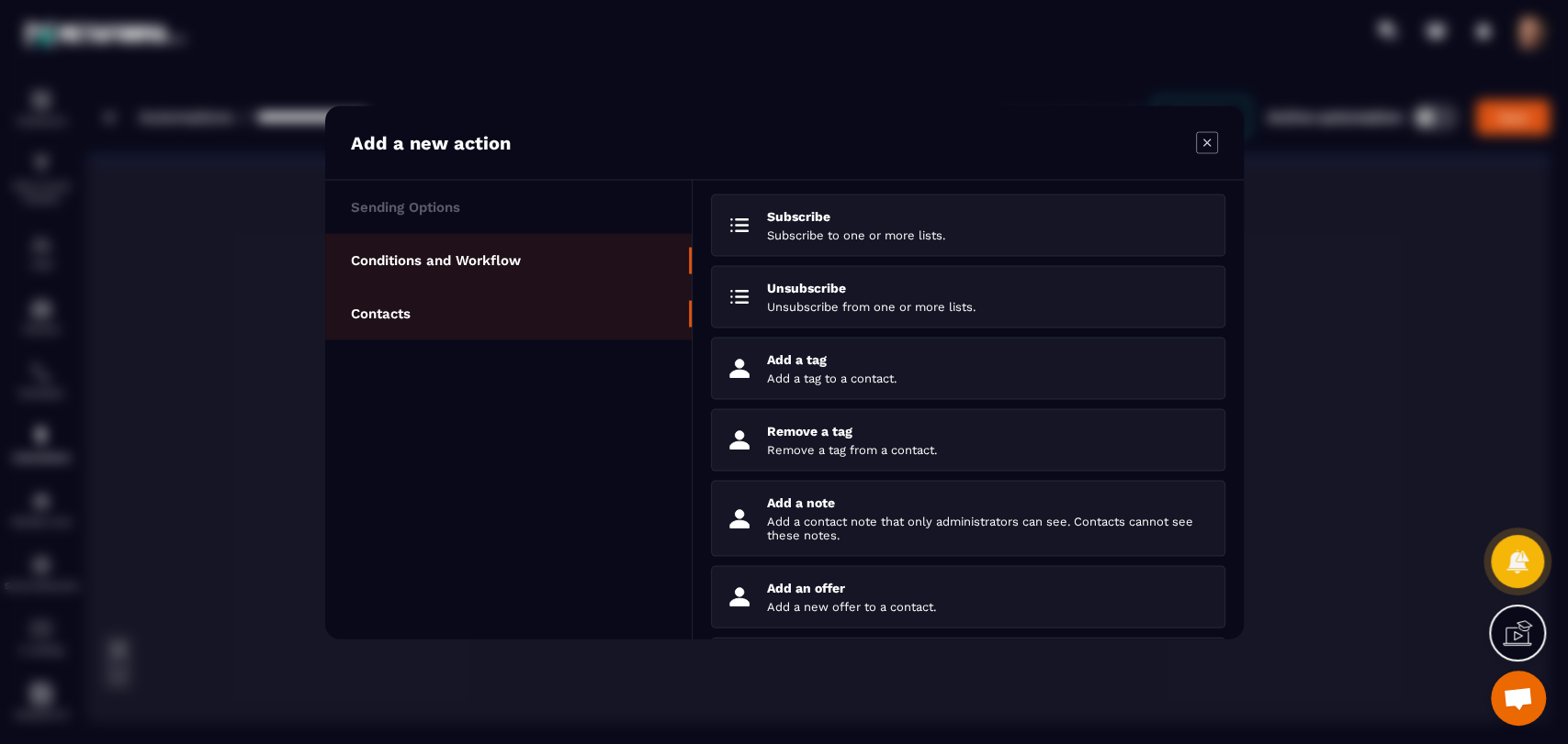
click at [575, 274] on li "Conditions and Workflow" at bounding box center [508, 259] width 367 height 53
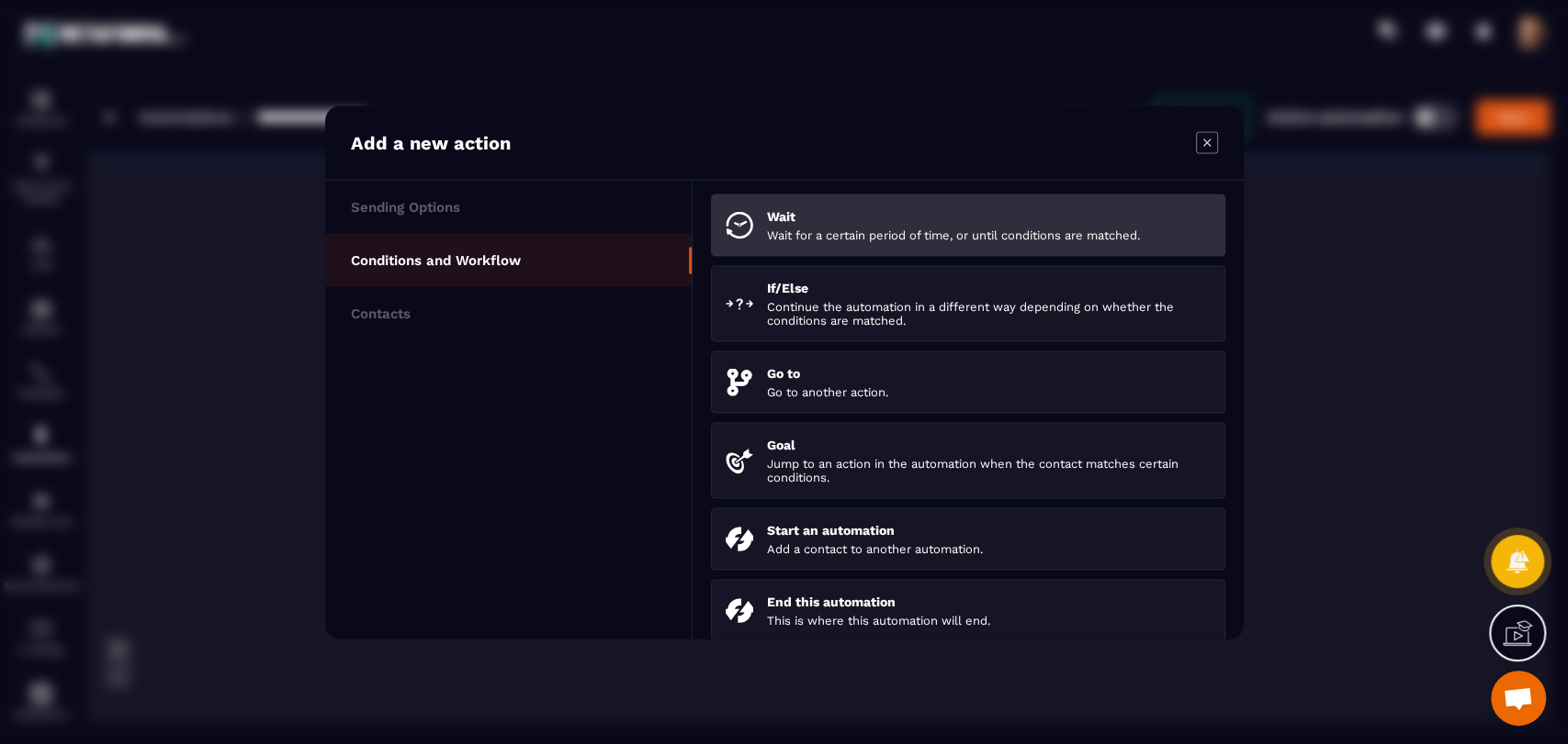
click at [892, 215] on p "Wait" at bounding box center [988, 215] width 443 height 15
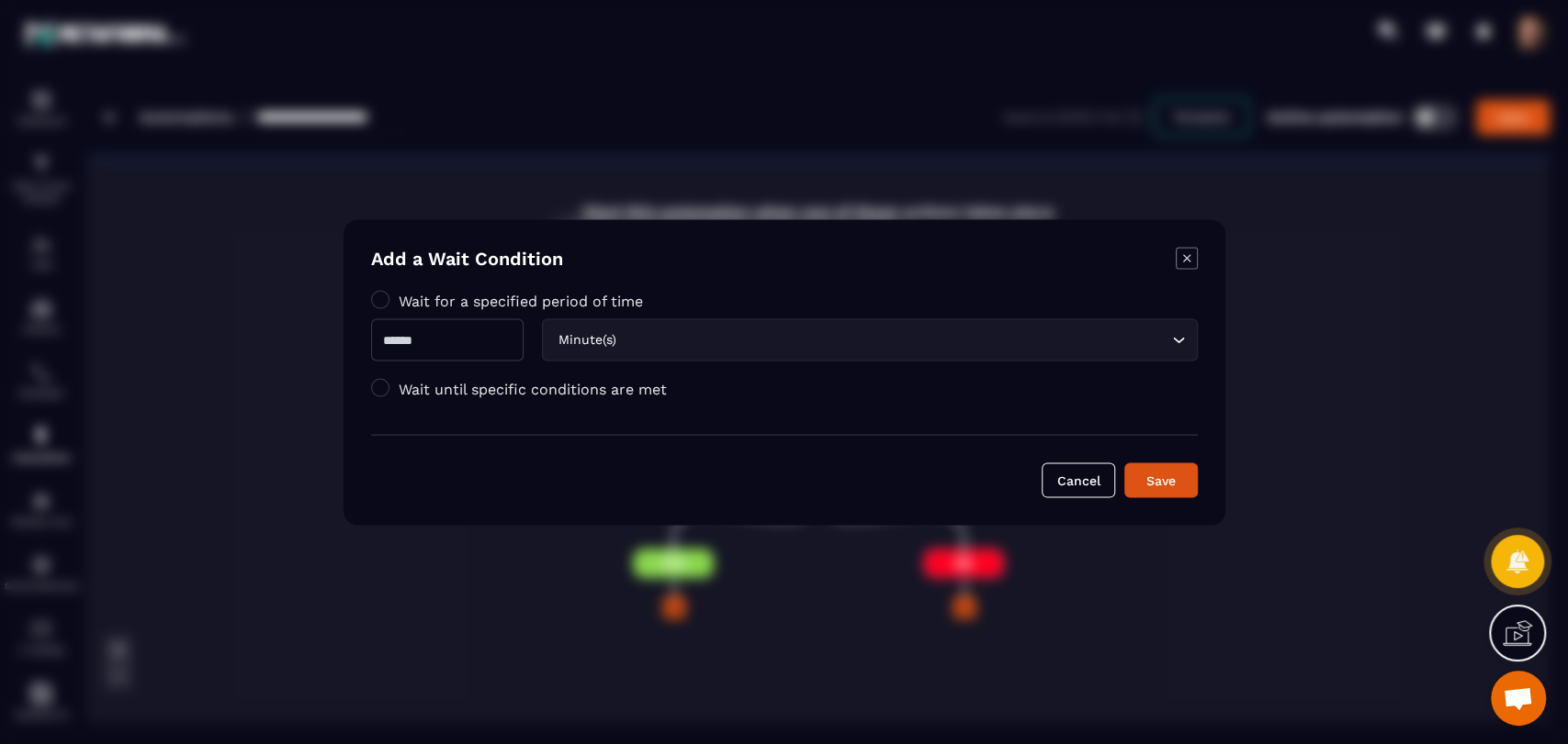
click at [513, 334] on input "Modal window" at bounding box center [447, 339] width 153 height 42
type input "*"
click at [1154, 477] on div "Save" at bounding box center [1160, 480] width 50 height 19
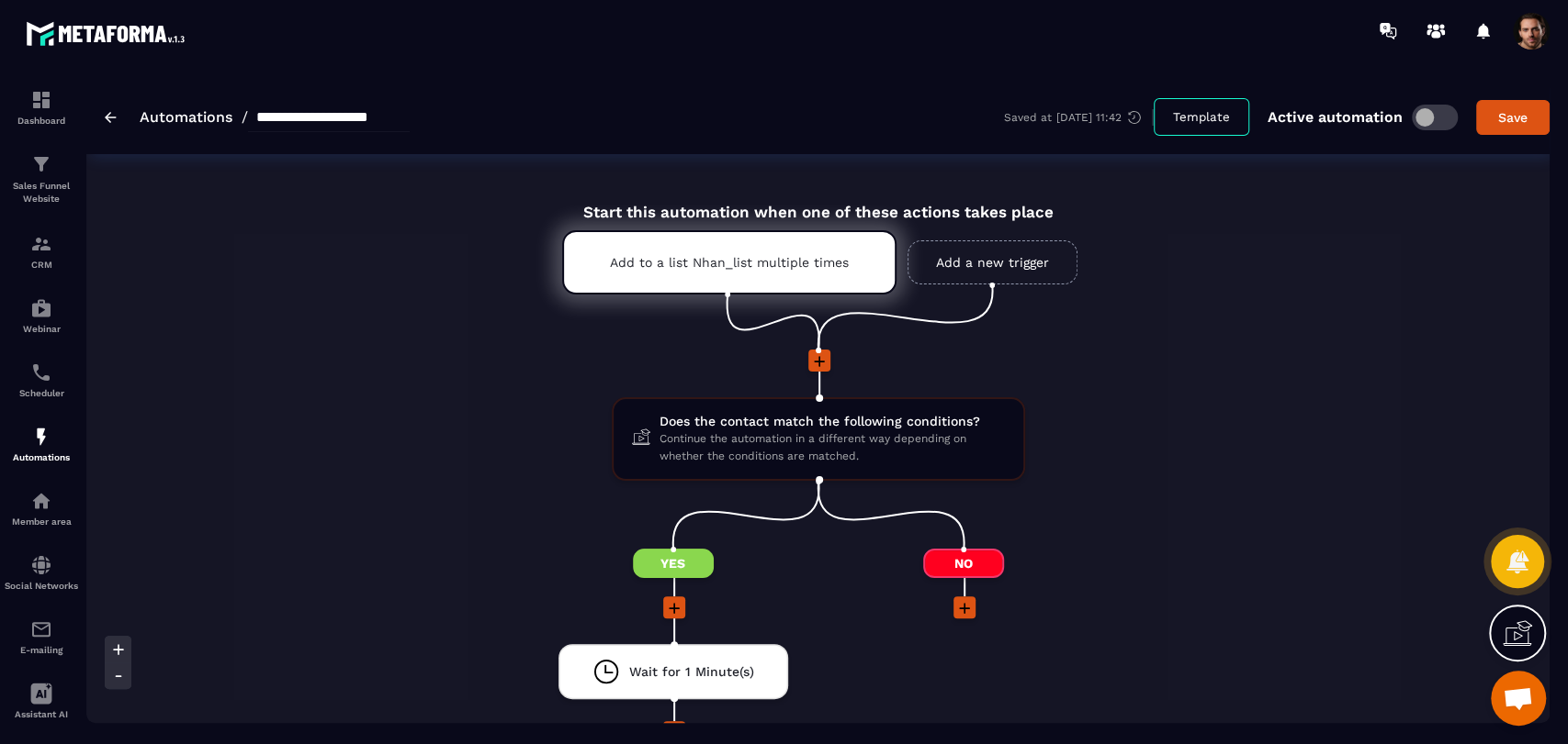
click at [967, 612] on icon at bounding box center [963, 608] width 19 height 19
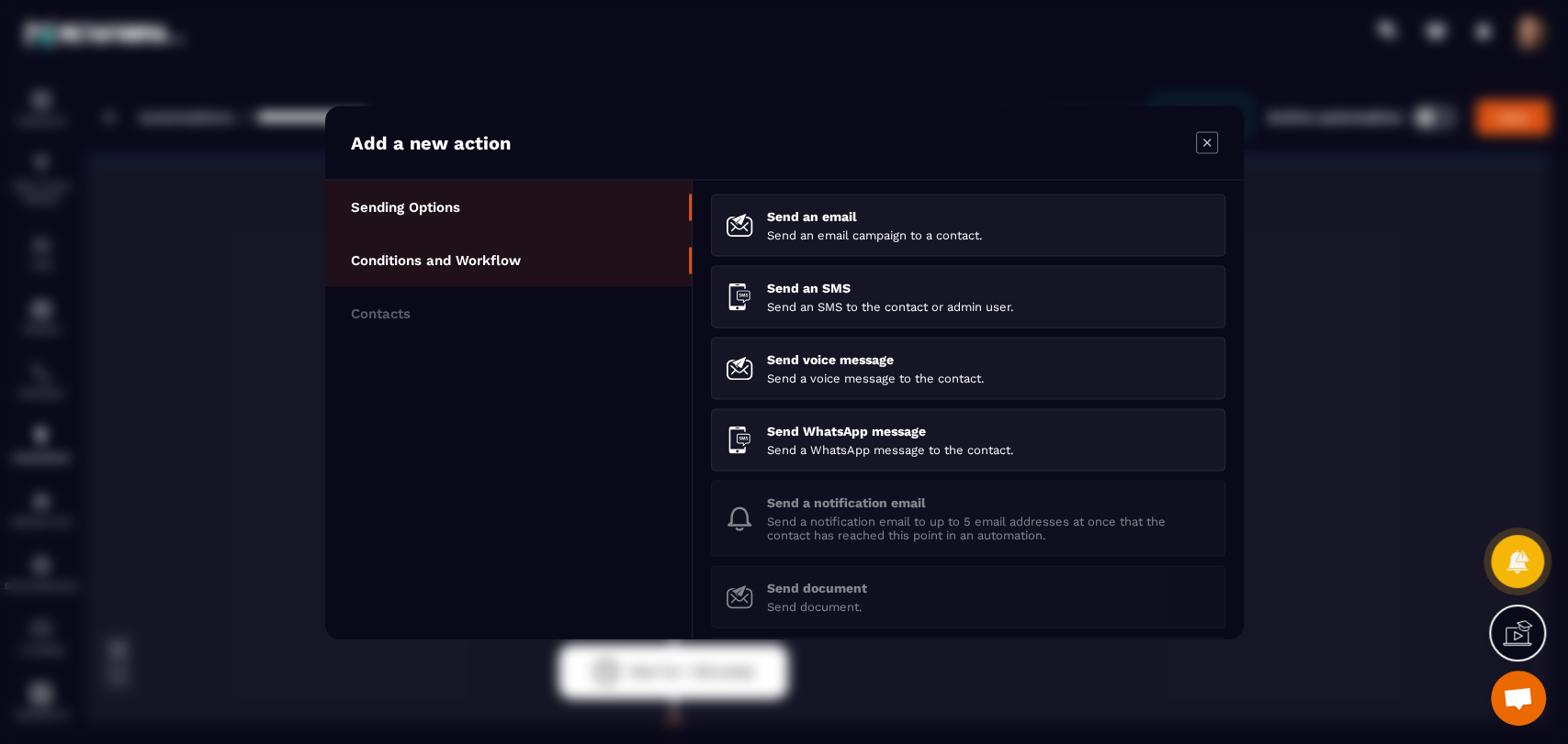
click at [499, 248] on li "Conditions and Workflow" at bounding box center [508, 259] width 367 height 53
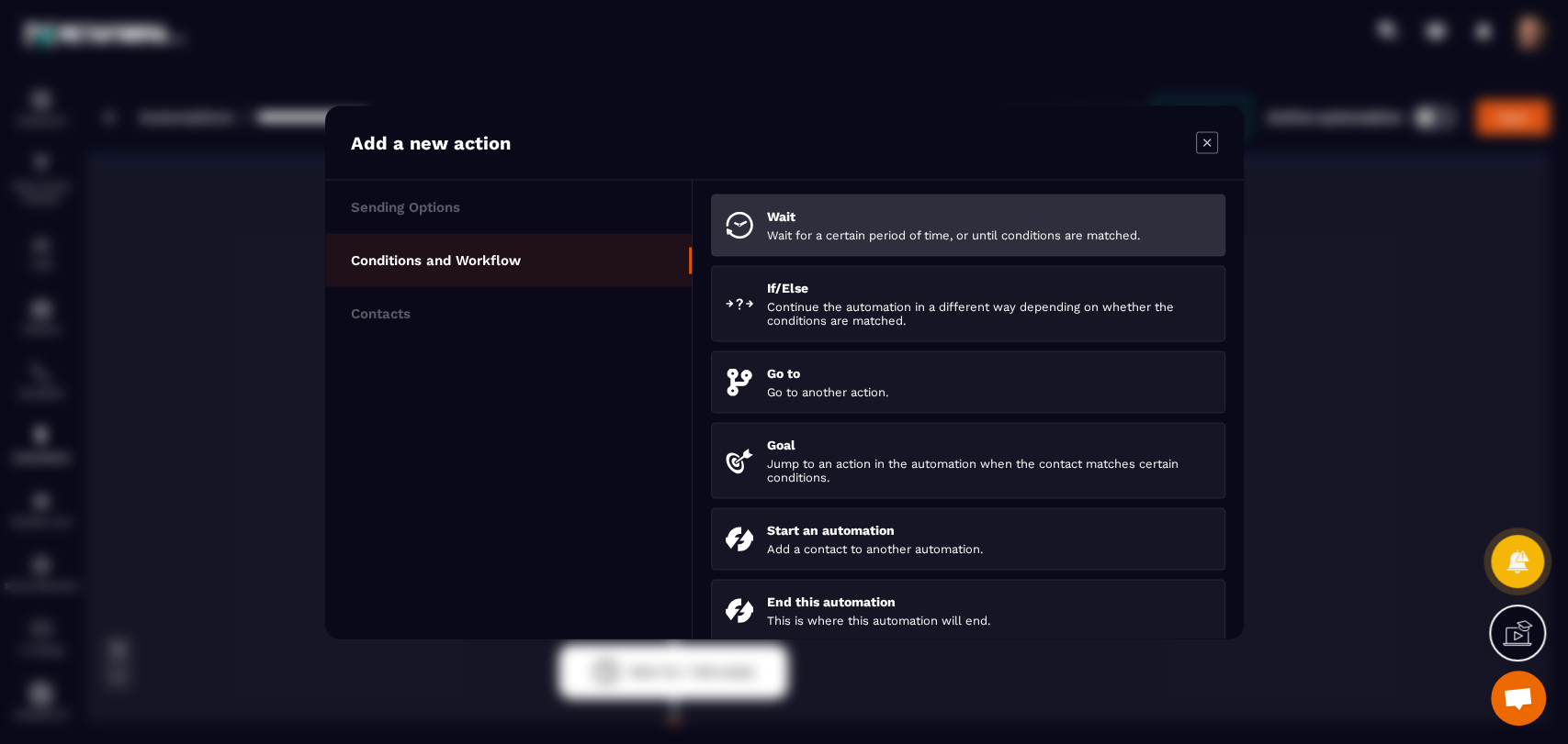
click at [786, 220] on p "Wait" at bounding box center [988, 215] width 443 height 15
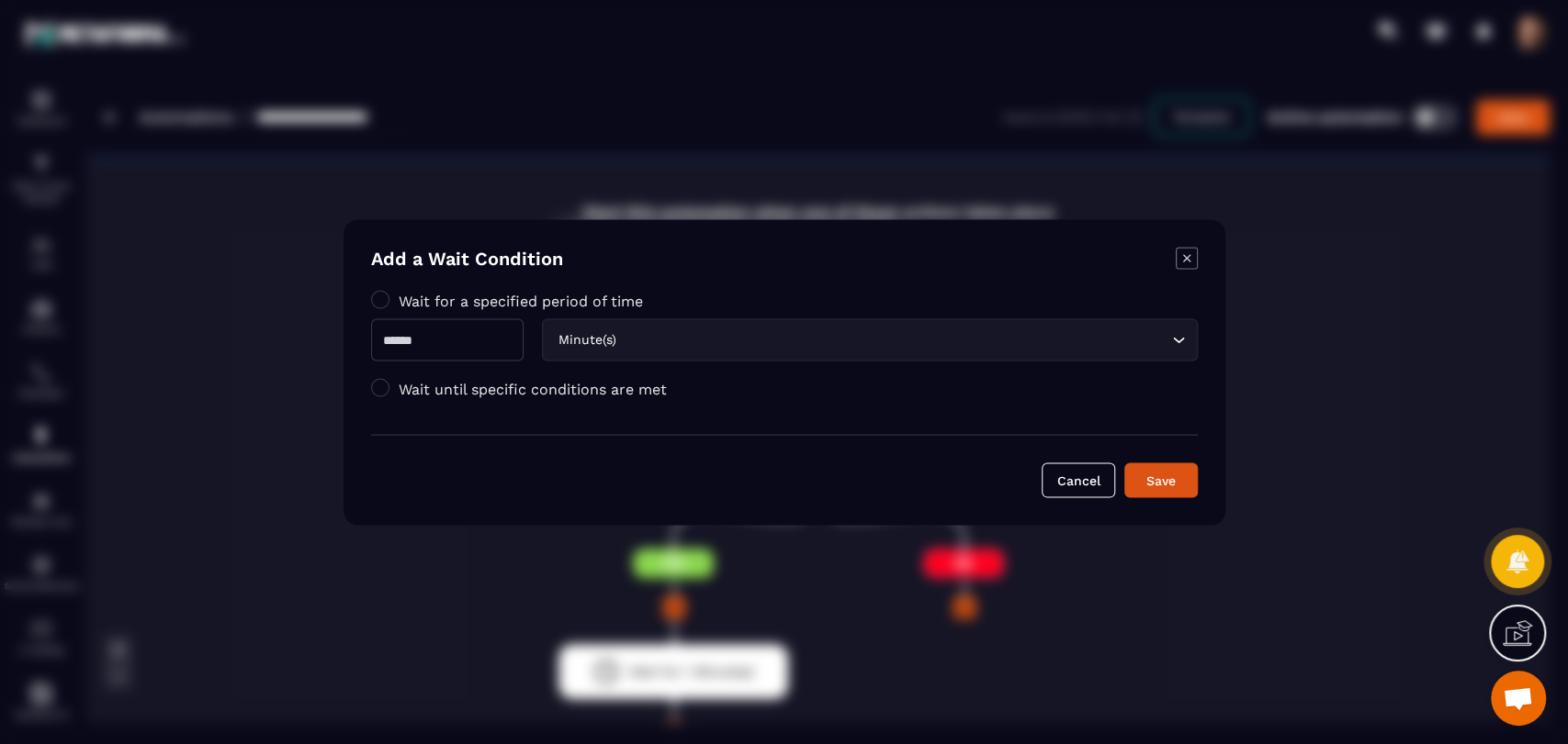
click at [433, 338] on input "Modal window" at bounding box center [447, 339] width 153 height 42
type input "*"
click at [1166, 471] on div "Save" at bounding box center [1160, 480] width 50 height 19
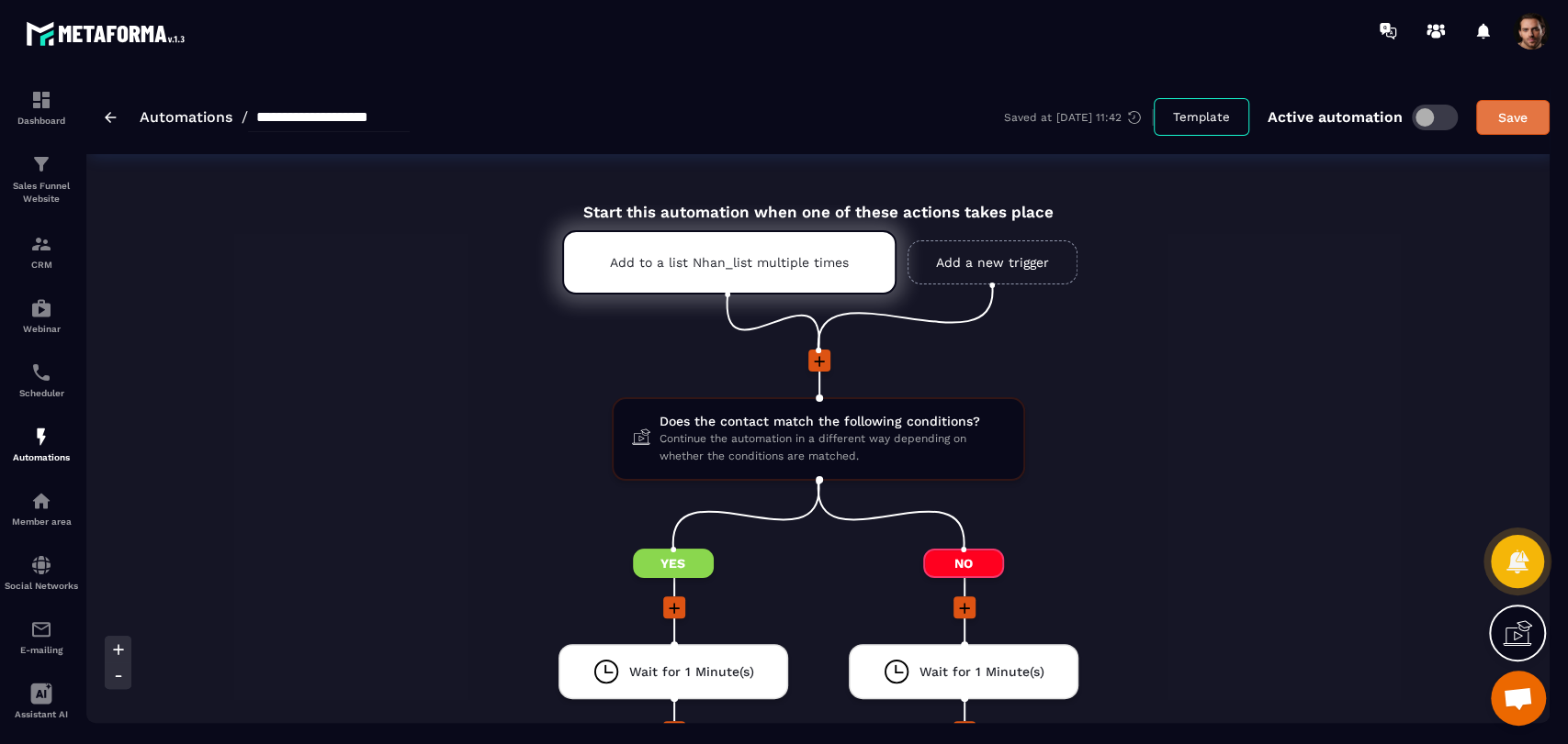
click at [1529, 111] on div "Save" at bounding box center [1512, 117] width 50 height 19
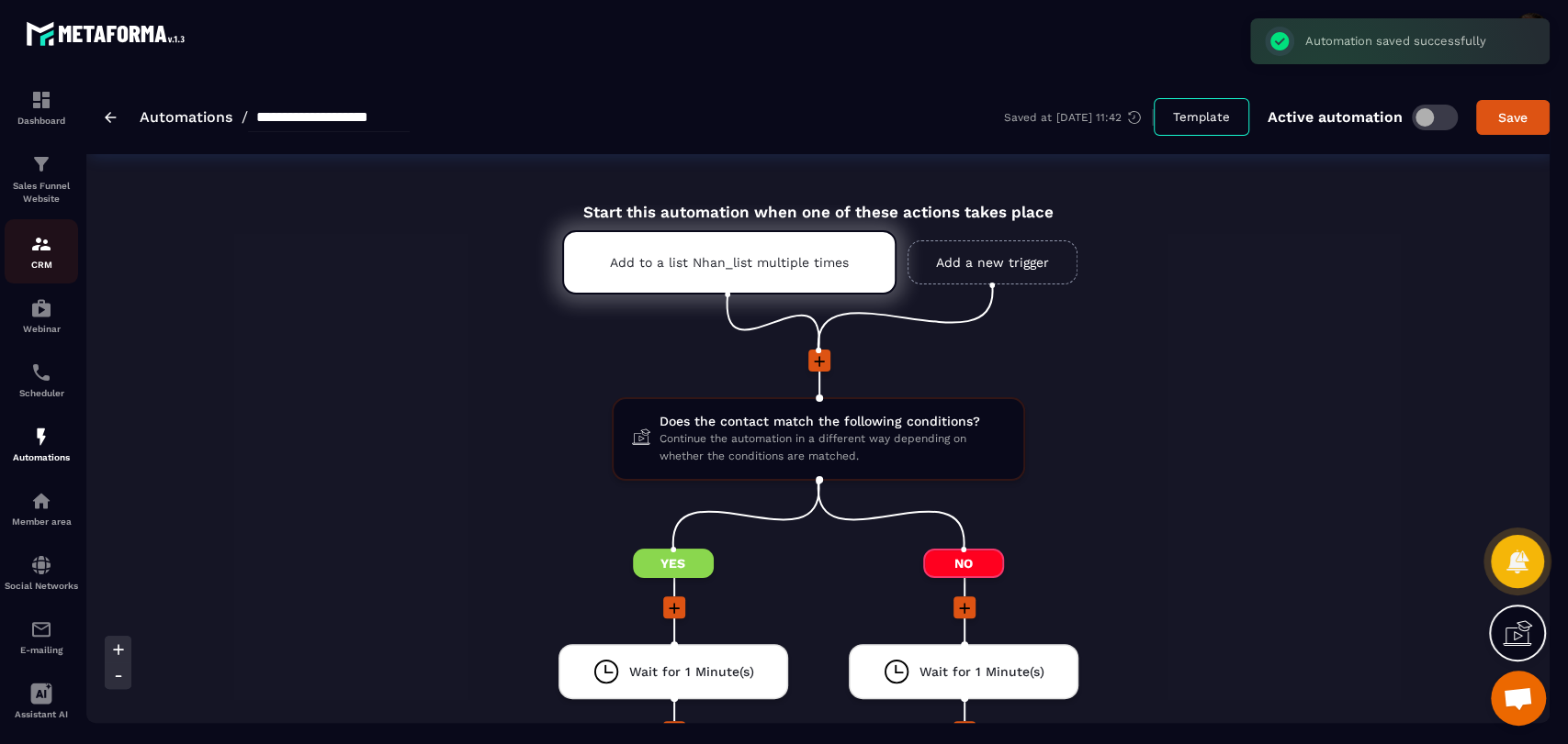
click at [22, 258] on div "CRM" at bounding box center [41, 251] width 73 height 37
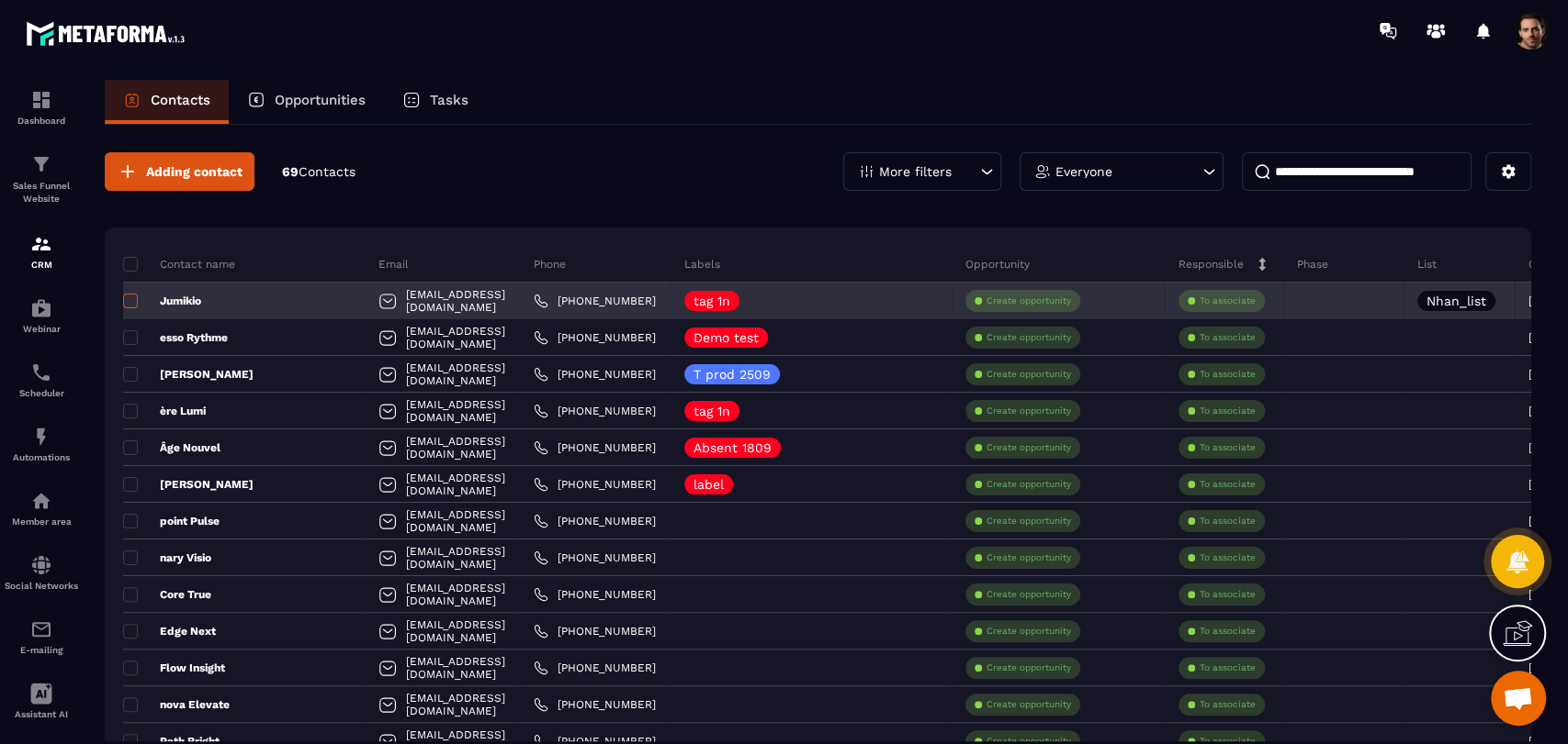
click at [127, 298] on span at bounding box center [130, 300] width 15 height 15
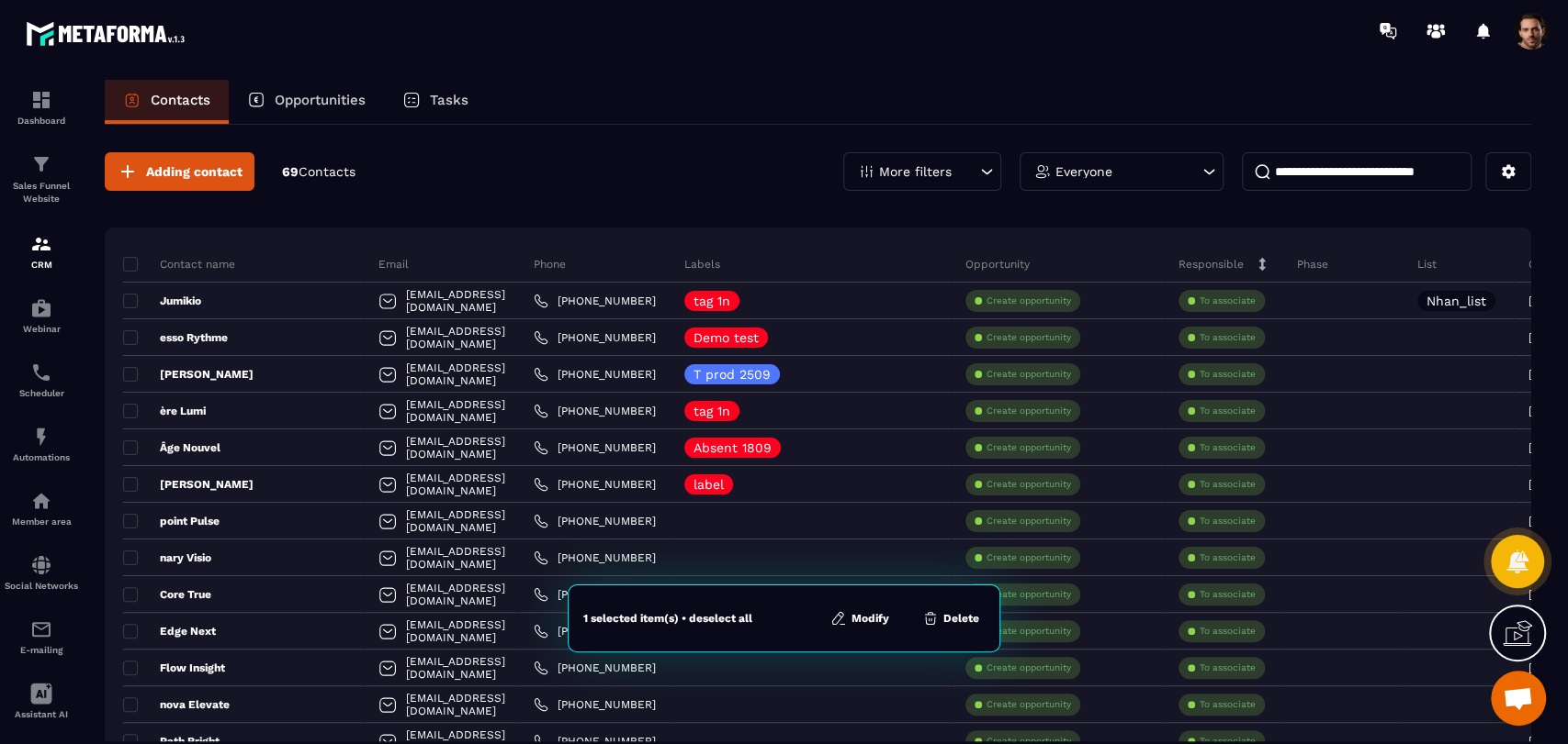
click at [875, 624] on button "Modify" at bounding box center [859, 618] width 69 height 19
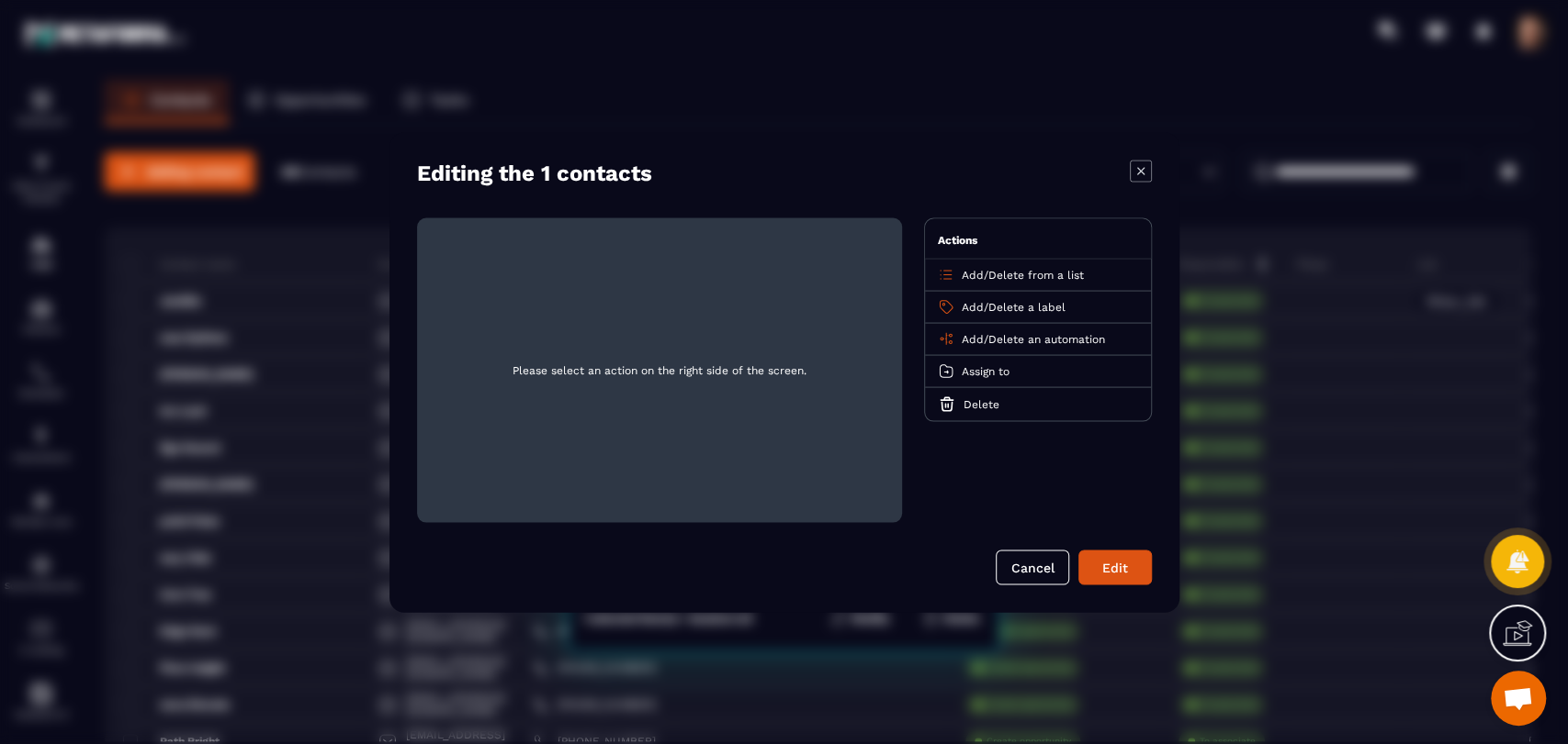
click at [968, 343] on span "Add" at bounding box center [972, 338] width 22 height 13
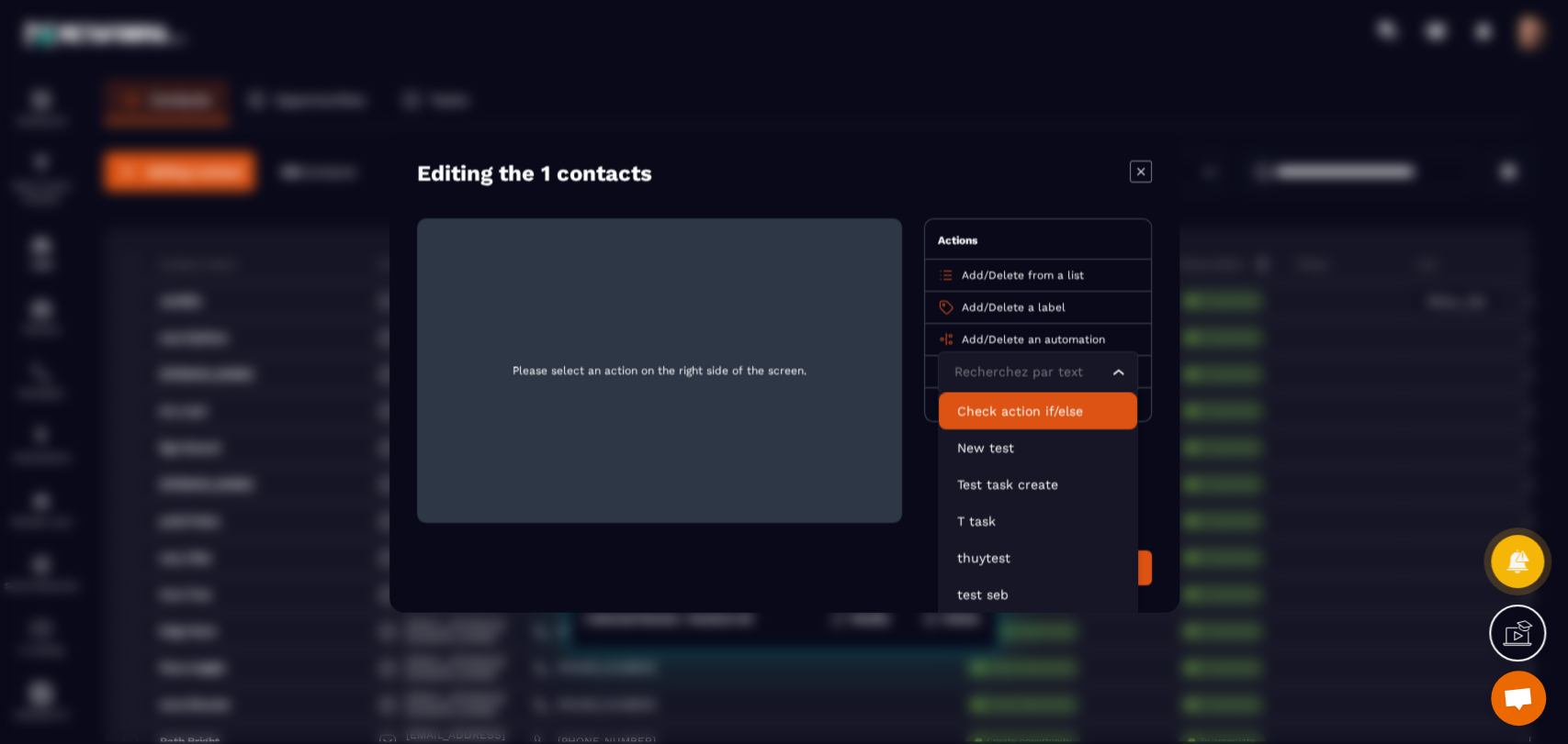
click at [991, 392] on li "Check action if/else" at bounding box center [1037, 411] width 199 height 37
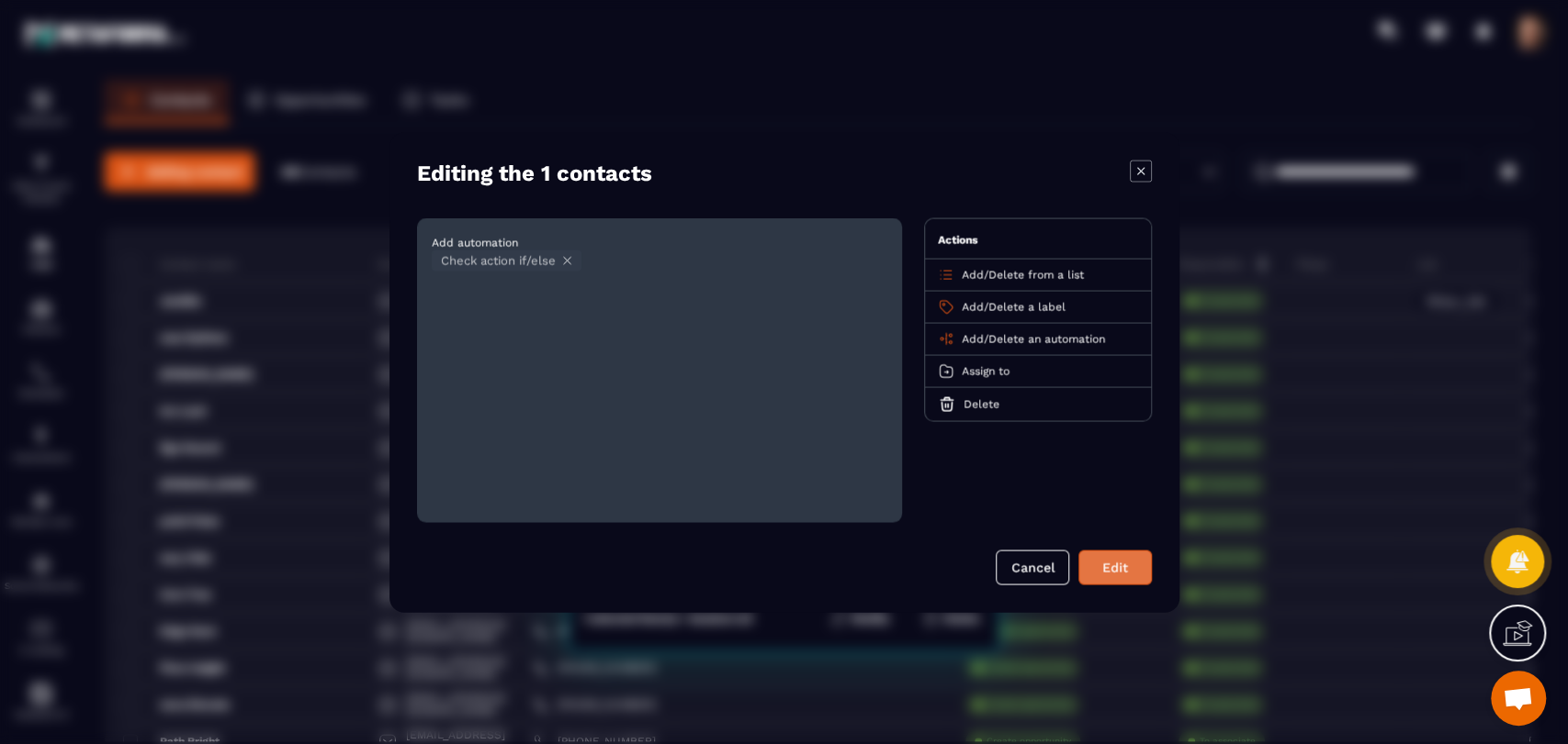
click at [1116, 567] on button "Edit" at bounding box center [1114, 567] width 73 height 35
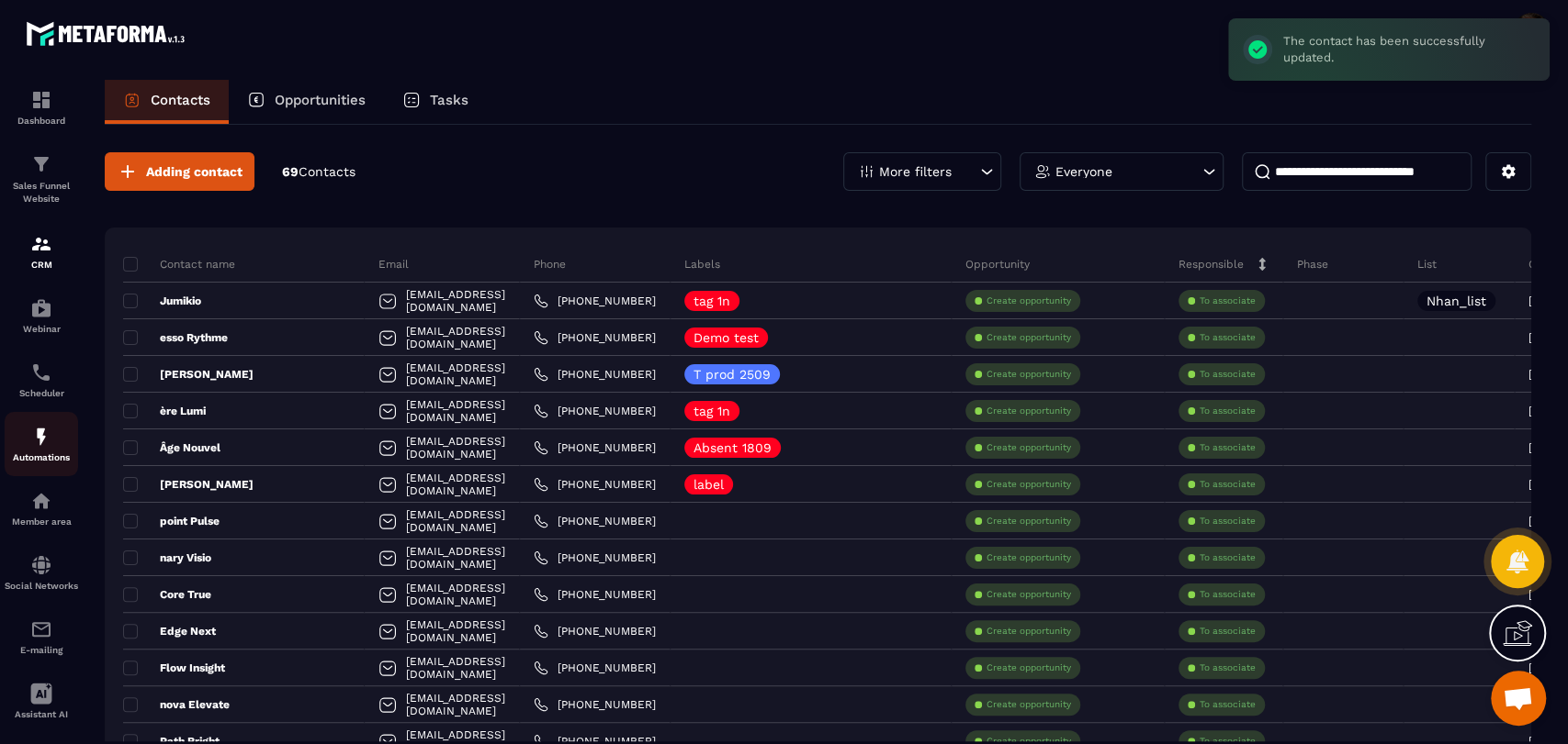
click at [35, 458] on p "Automations" at bounding box center [41, 458] width 73 height 10
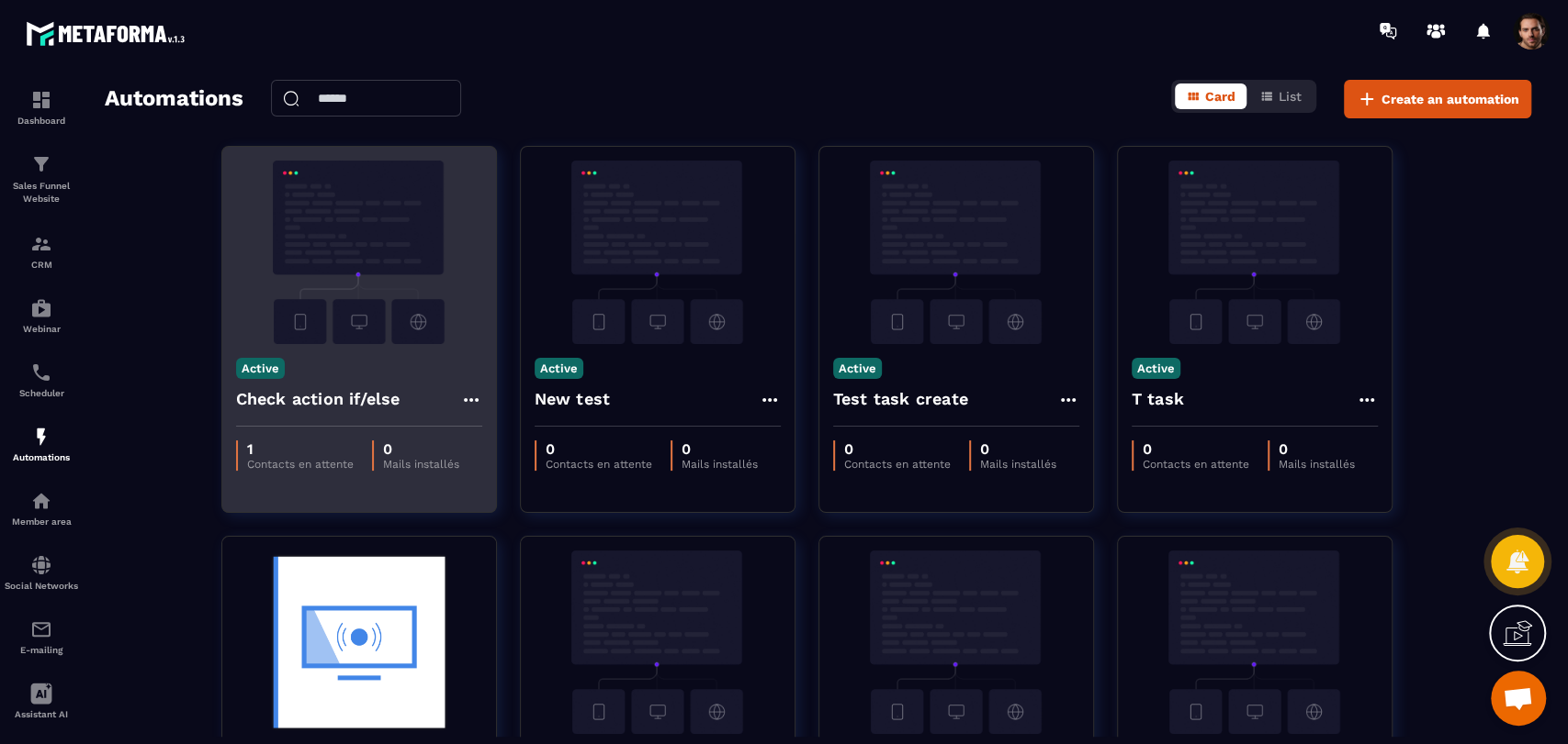
click at [466, 404] on icon at bounding box center [470, 400] width 22 height 22
click at [472, 445] on link "Edit" at bounding box center [515, 441] width 96 height 40
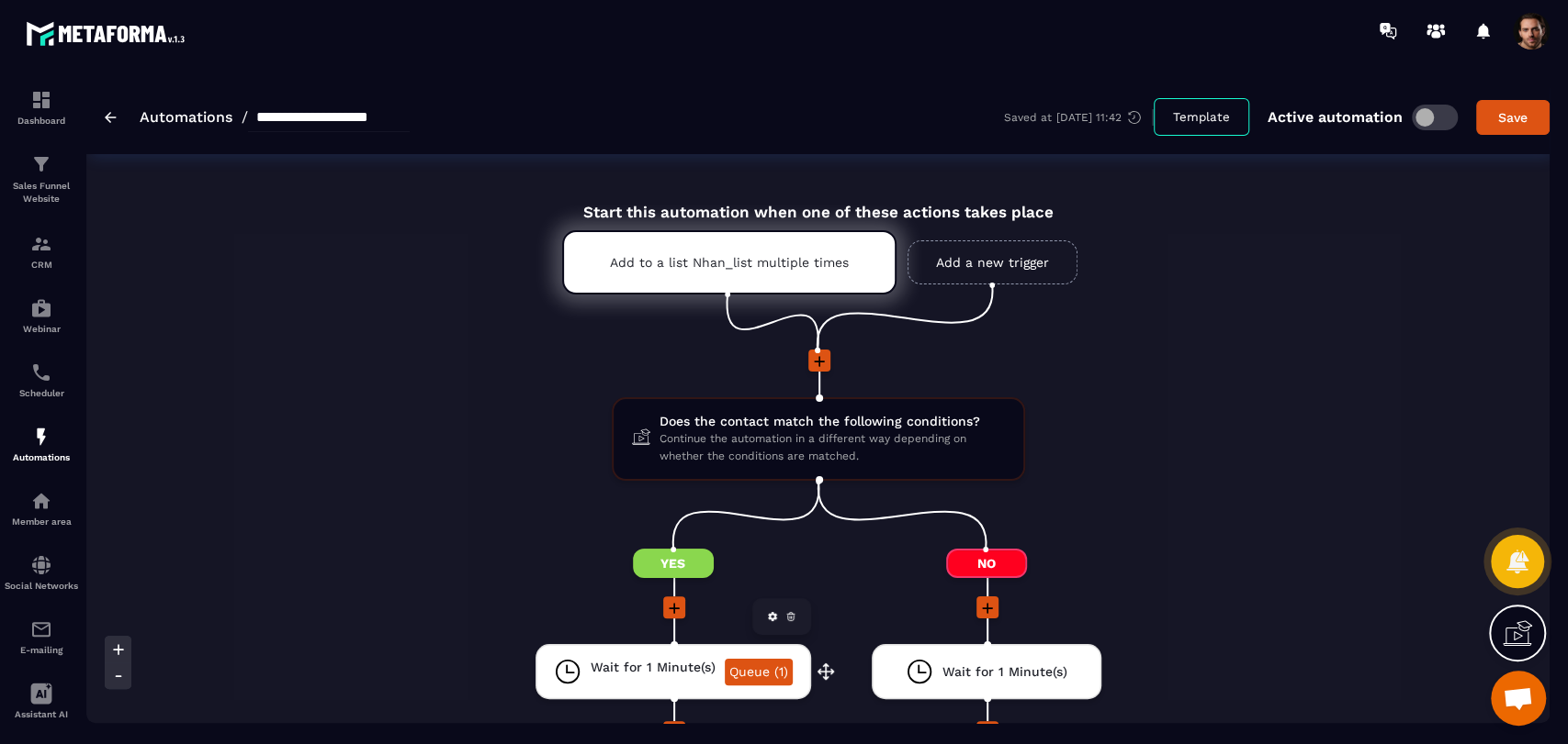
click at [752, 671] on link "Queue (1)" at bounding box center [758, 672] width 67 height 26
click at [51, 264] on p "CRM" at bounding box center [41, 265] width 73 height 10
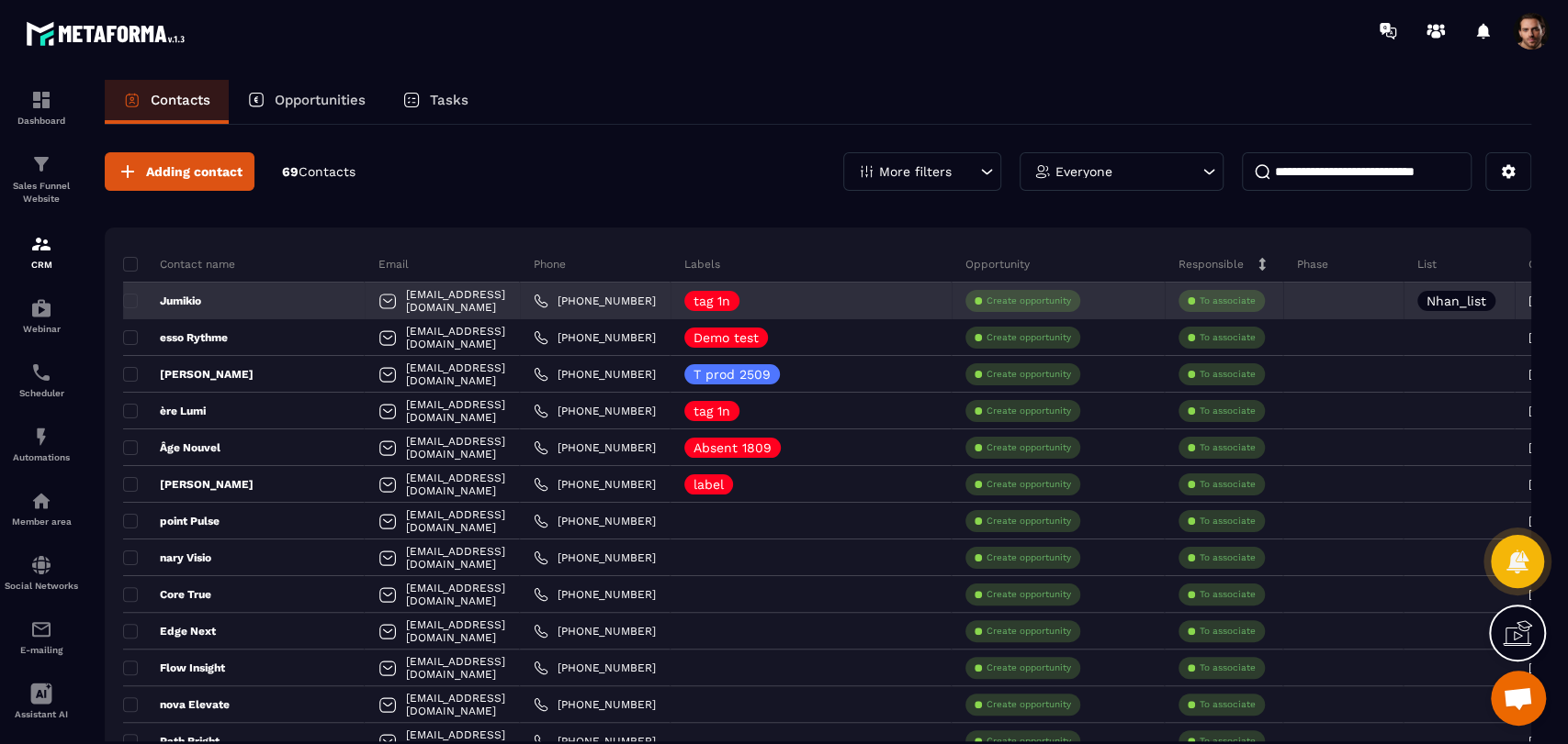
click at [187, 300] on p "Jumikio" at bounding box center [162, 300] width 78 height 15
